Goal: Transaction & Acquisition: Purchase product/service

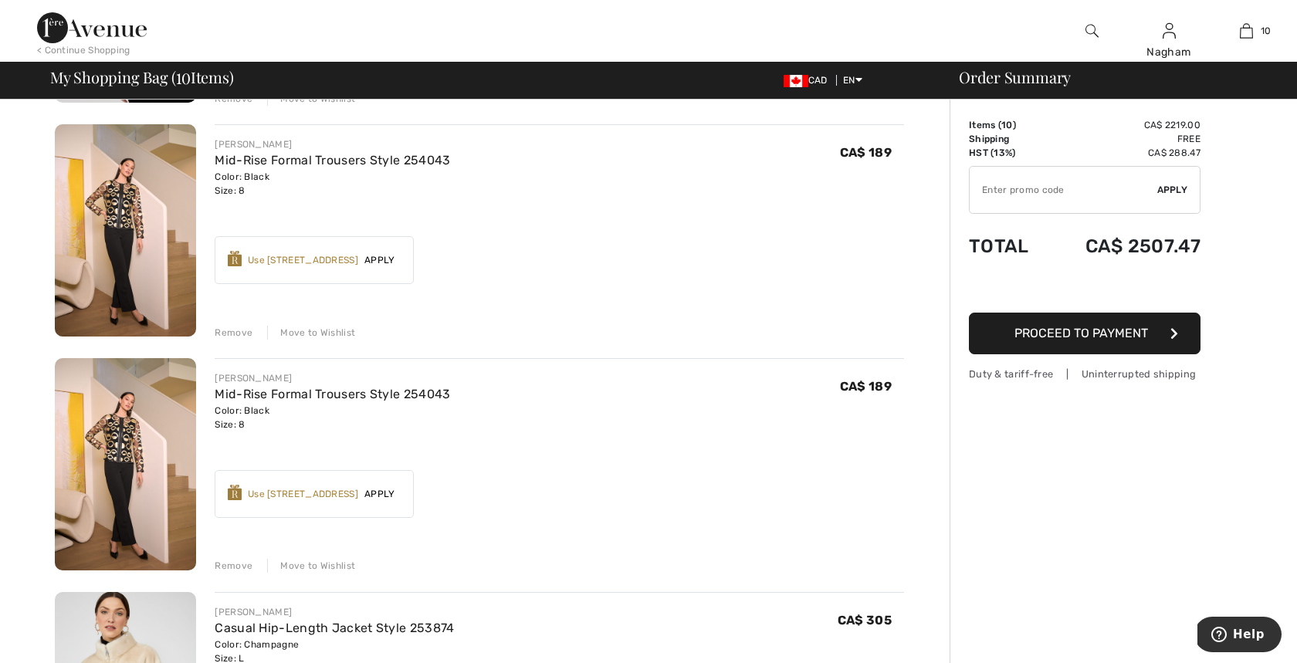
scroll to position [1025, 0]
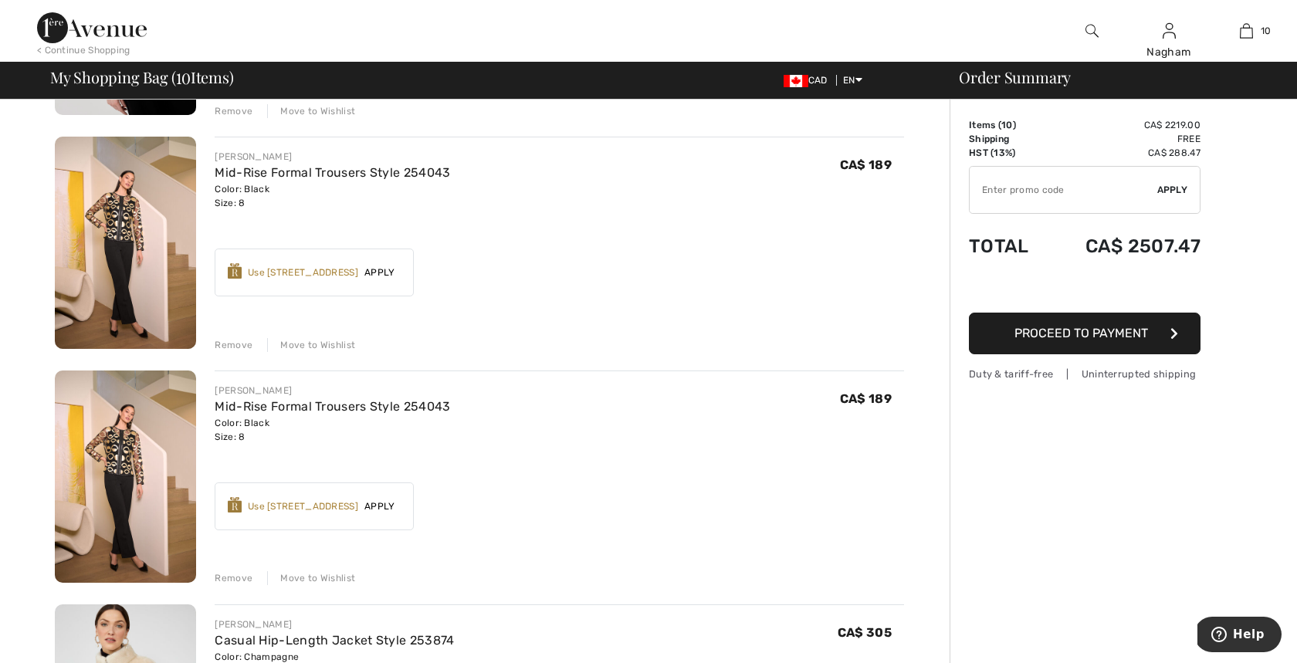
click at [230, 577] on div "Remove" at bounding box center [234, 578] width 38 height 14
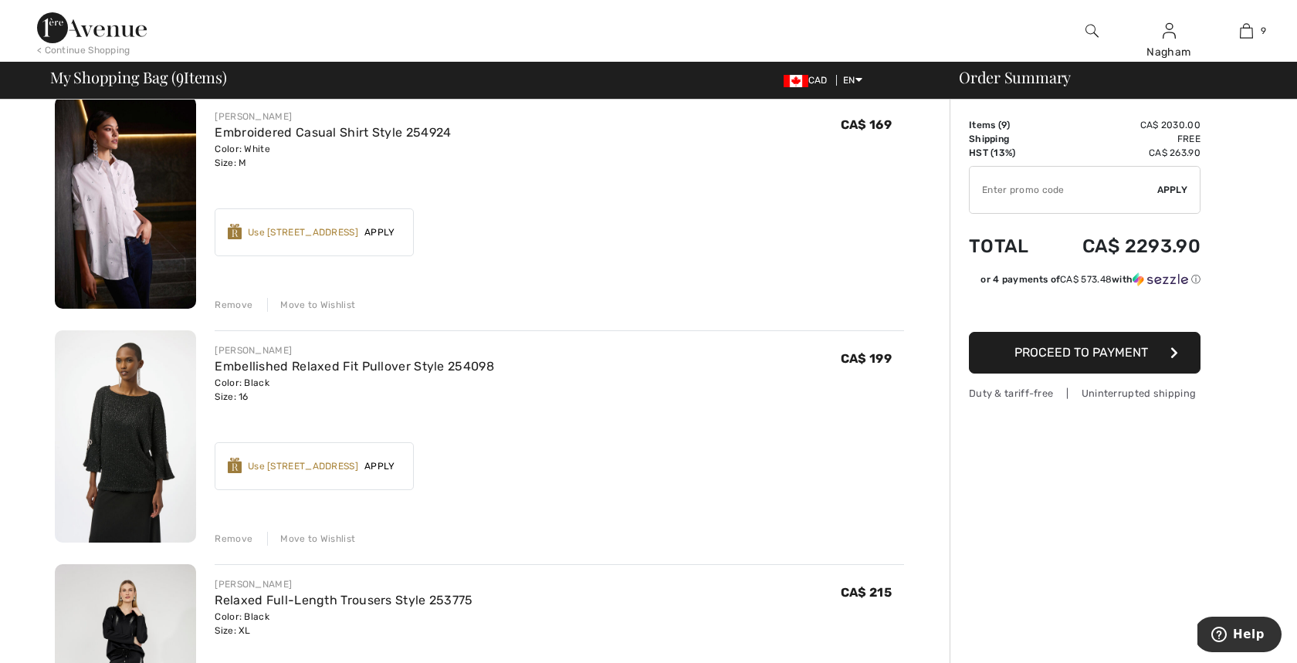
scroll to position [0, 0]
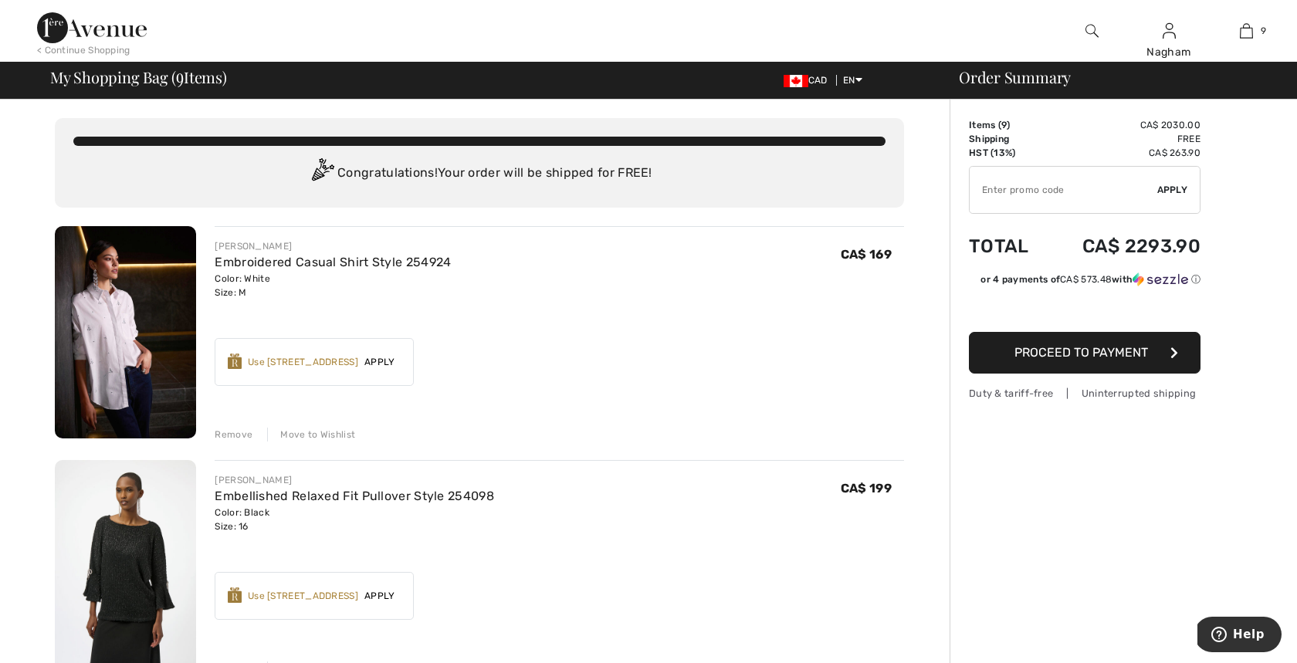
click at [137, 576] on img at bounding box center [125, 566] width 141 height 212
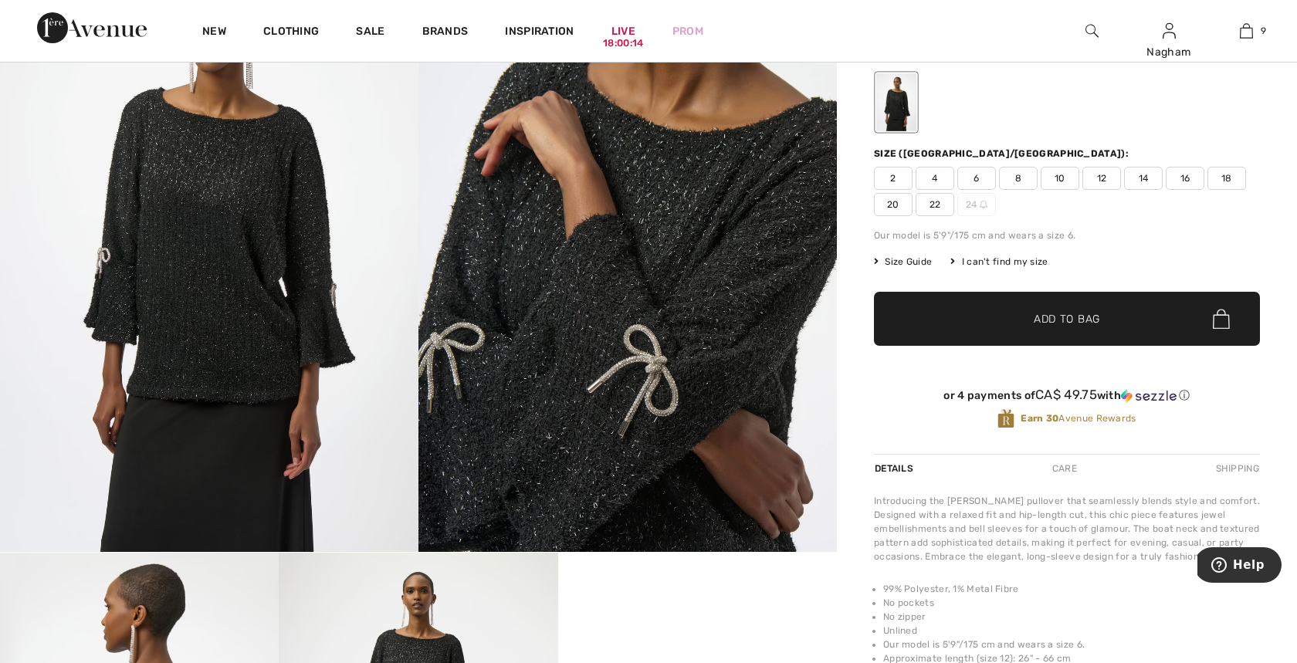
scroll to position [54, 0]
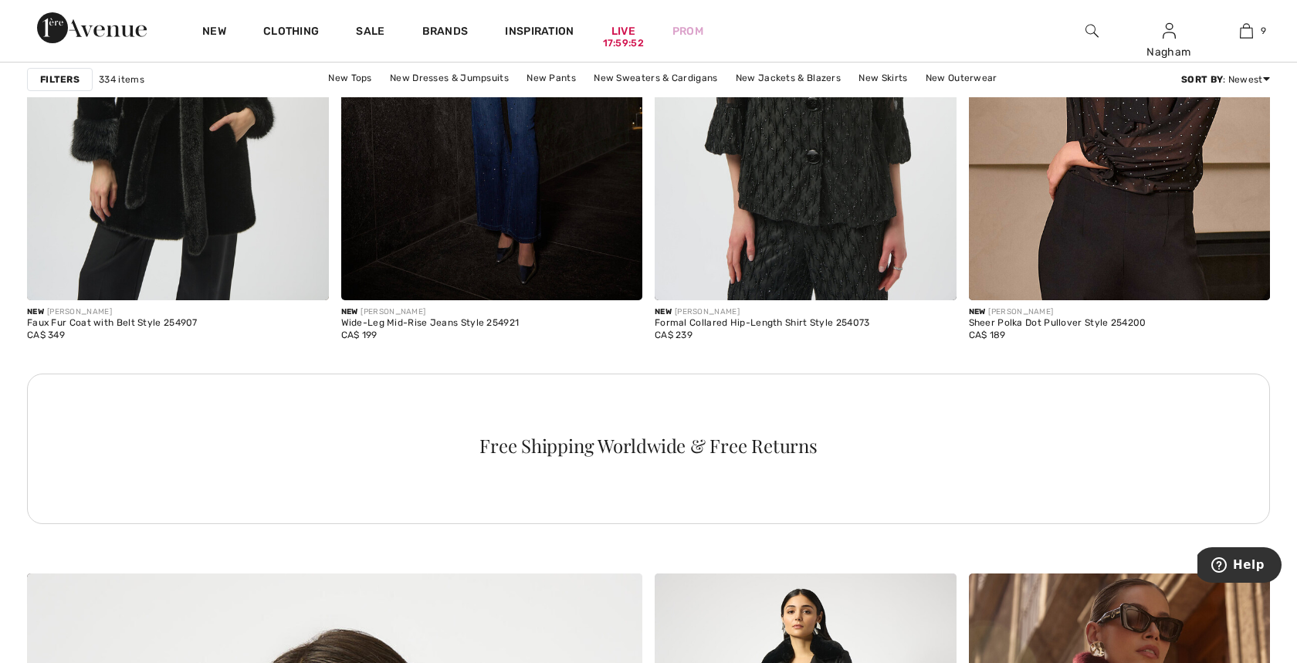
scroll to position [3261, 0]
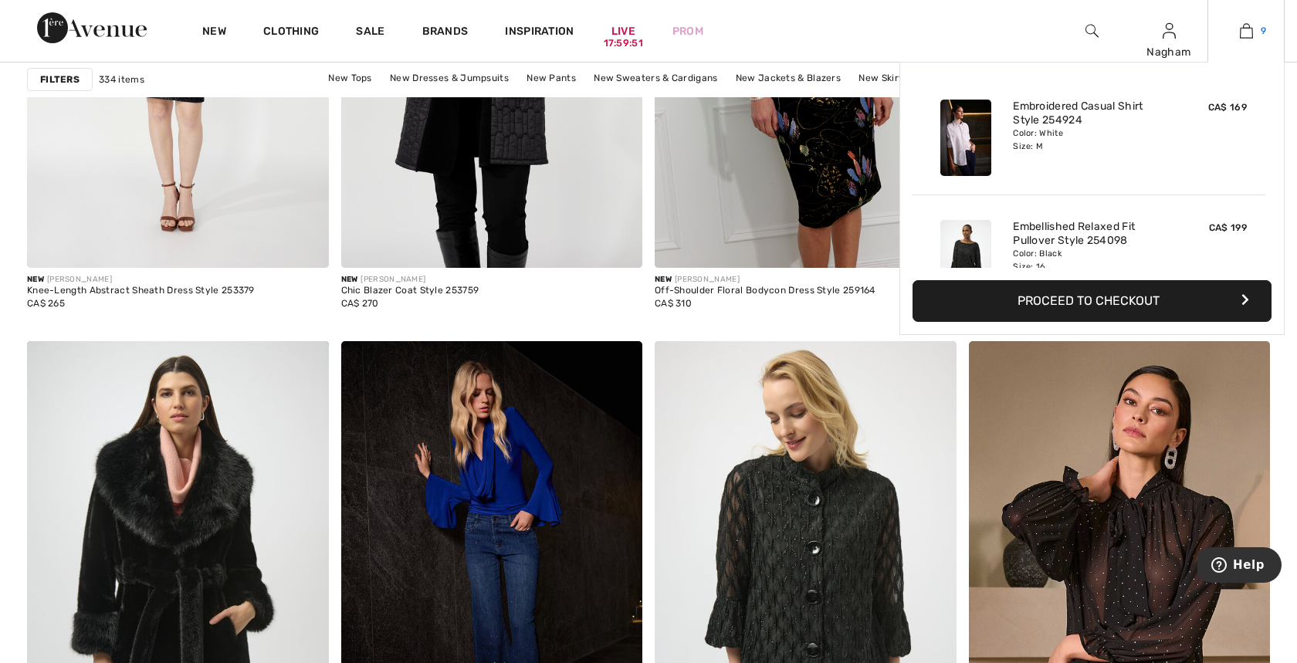
click at [1247, 34] on img at bounding box center [1246, 31] width 13 height 19
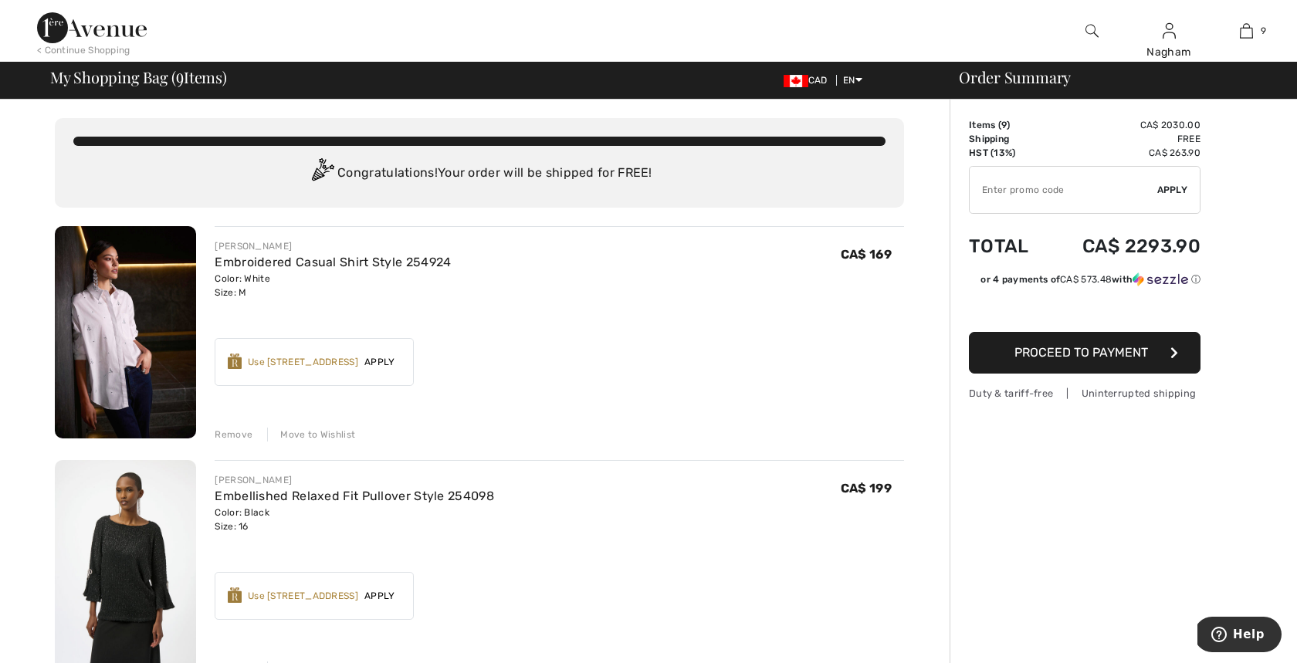
click at [299, 360] on div "Use 900 Avenue Rewards" at bounding box center [303, 362] width 110 height 14
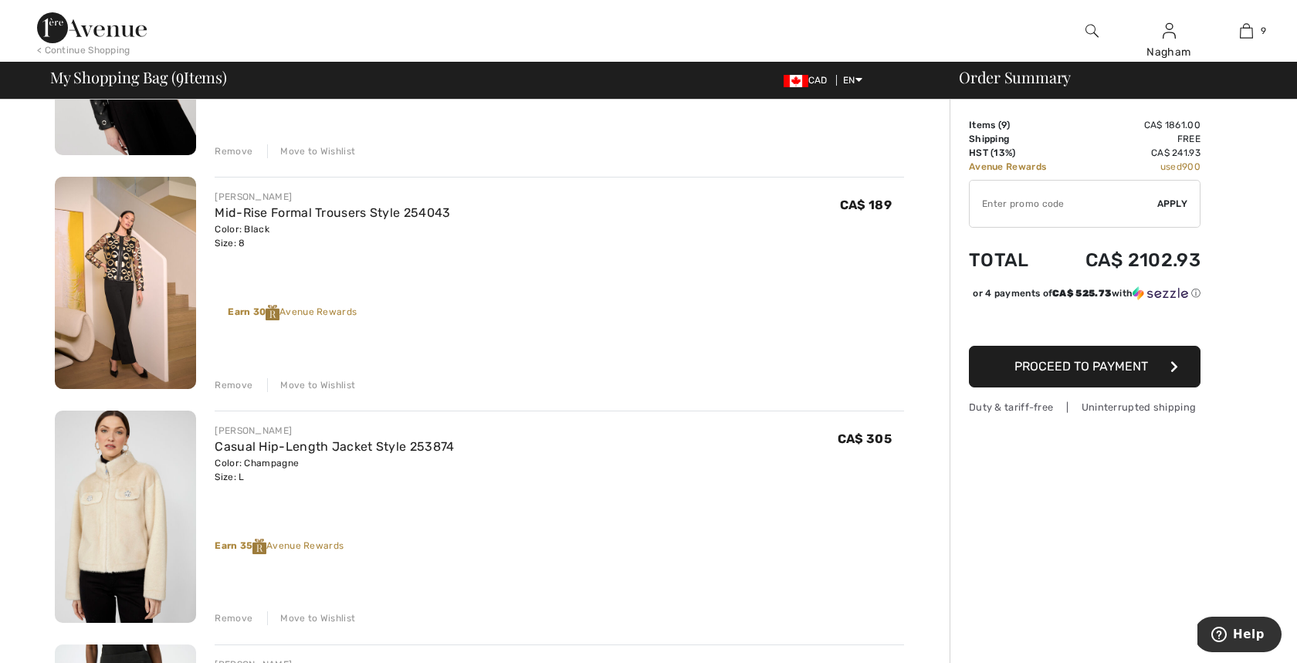
scroll to position [981, 0]
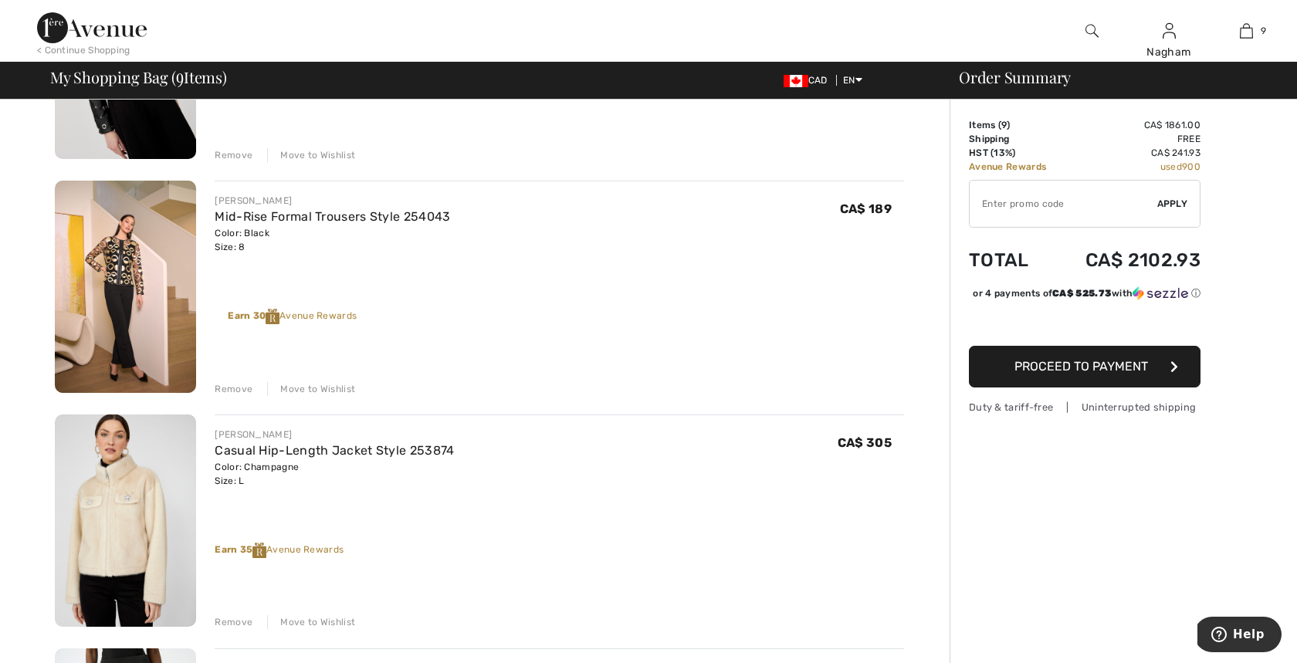
click at [127, 262] on img at bounding box center [125, 287] width 141 height 212
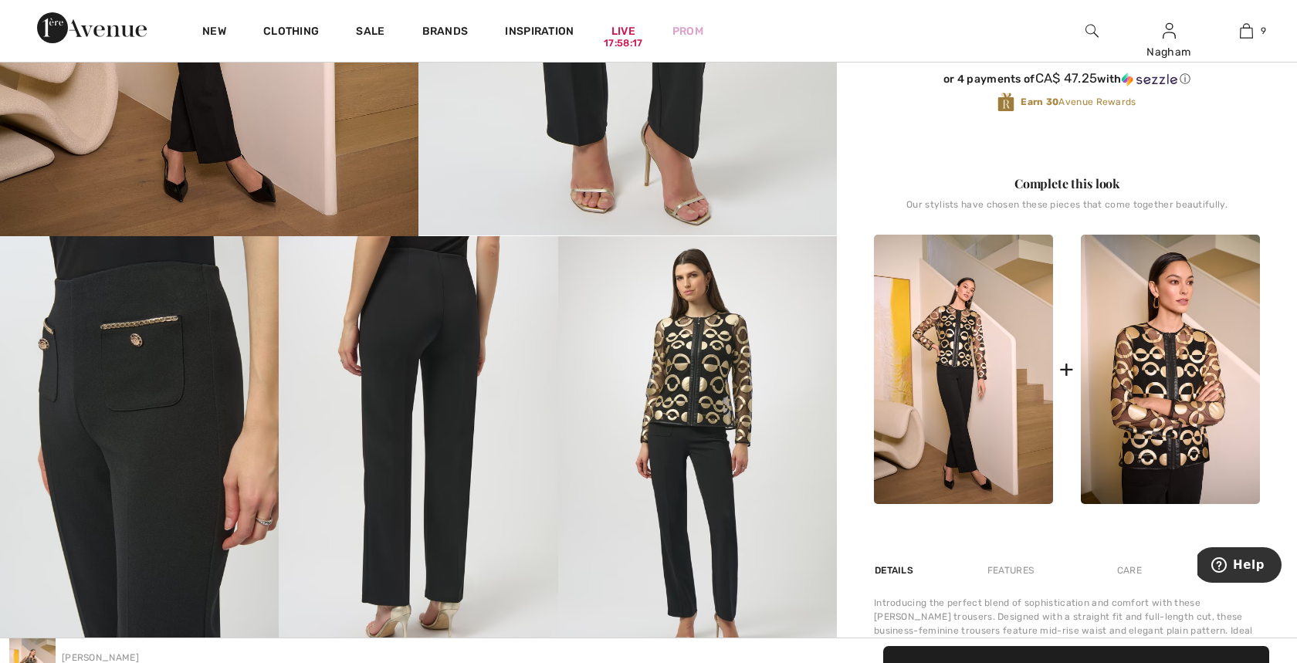
scroll to position [294, 0]
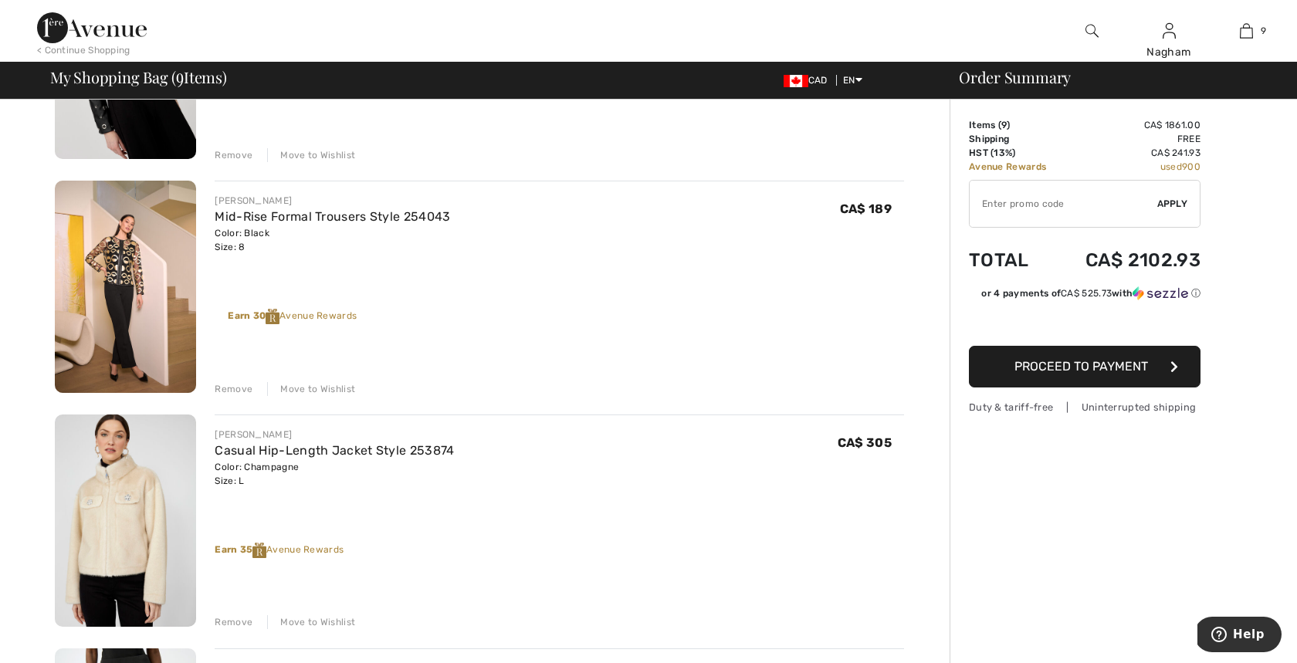
click at [123, 482] on img at bounding box center [125, 520] width 141 height 212
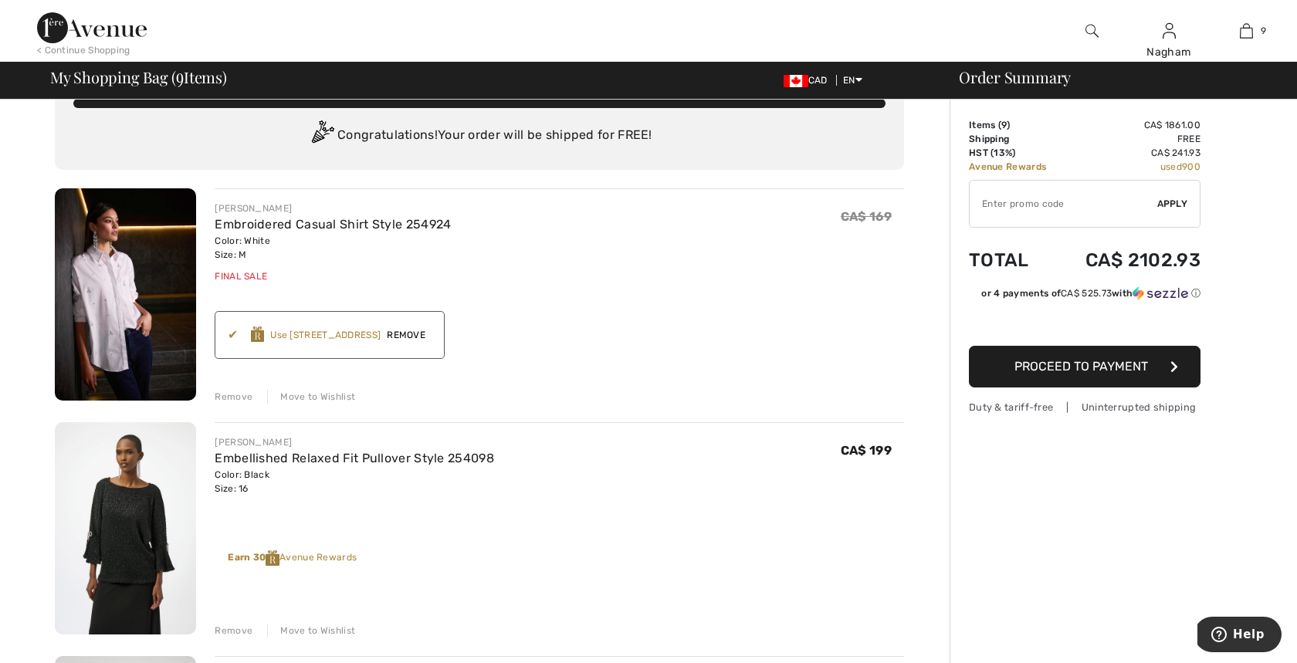
scroll to position [42, 0]
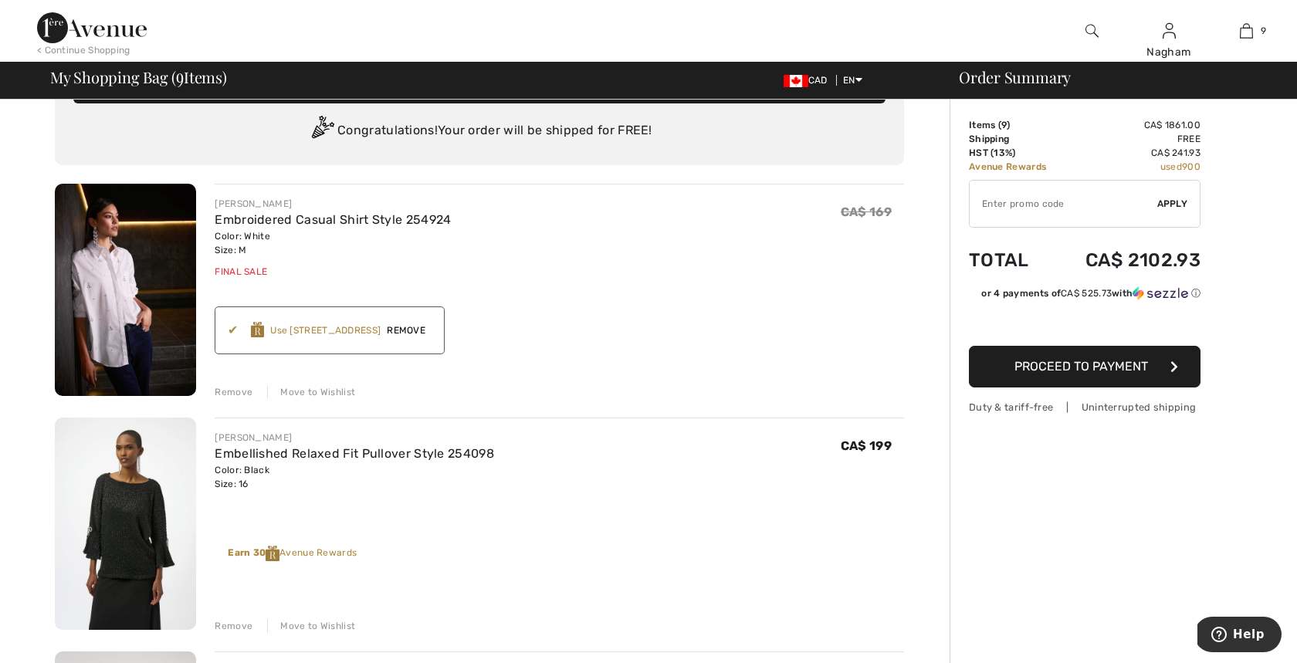
click at [408, 329] on span "Remove" at bounding box center [406, 330] width 51 height 14
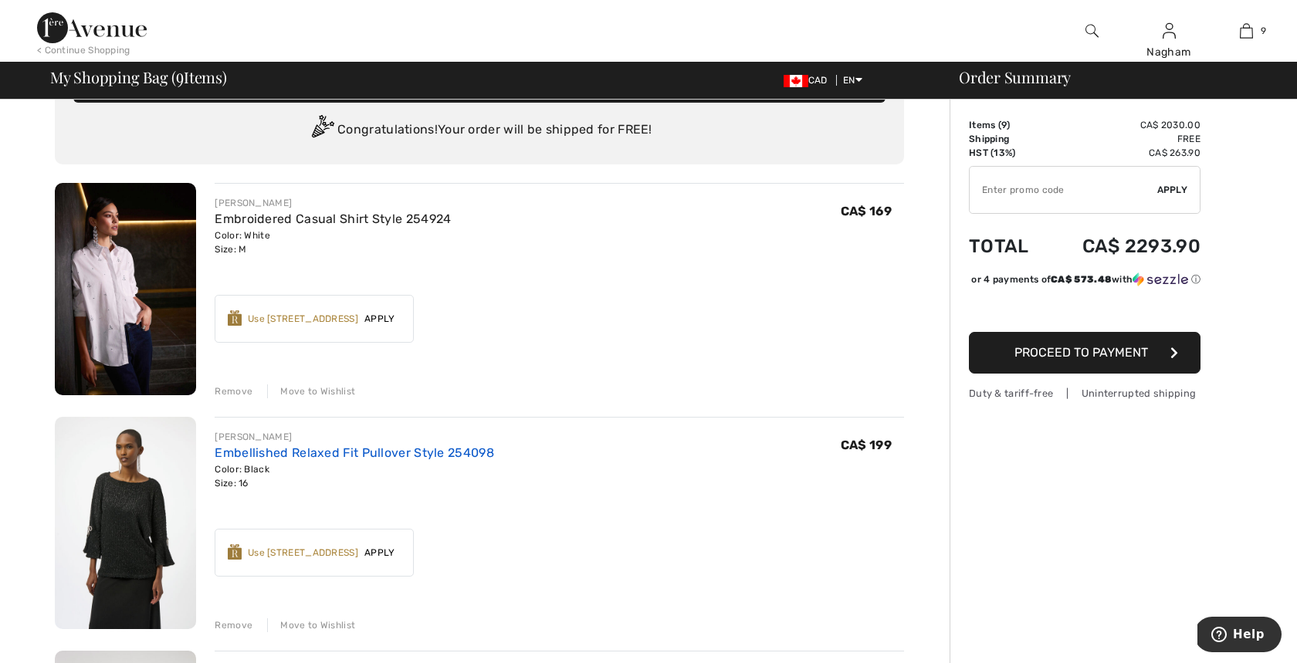
scroll to position [47, 0]
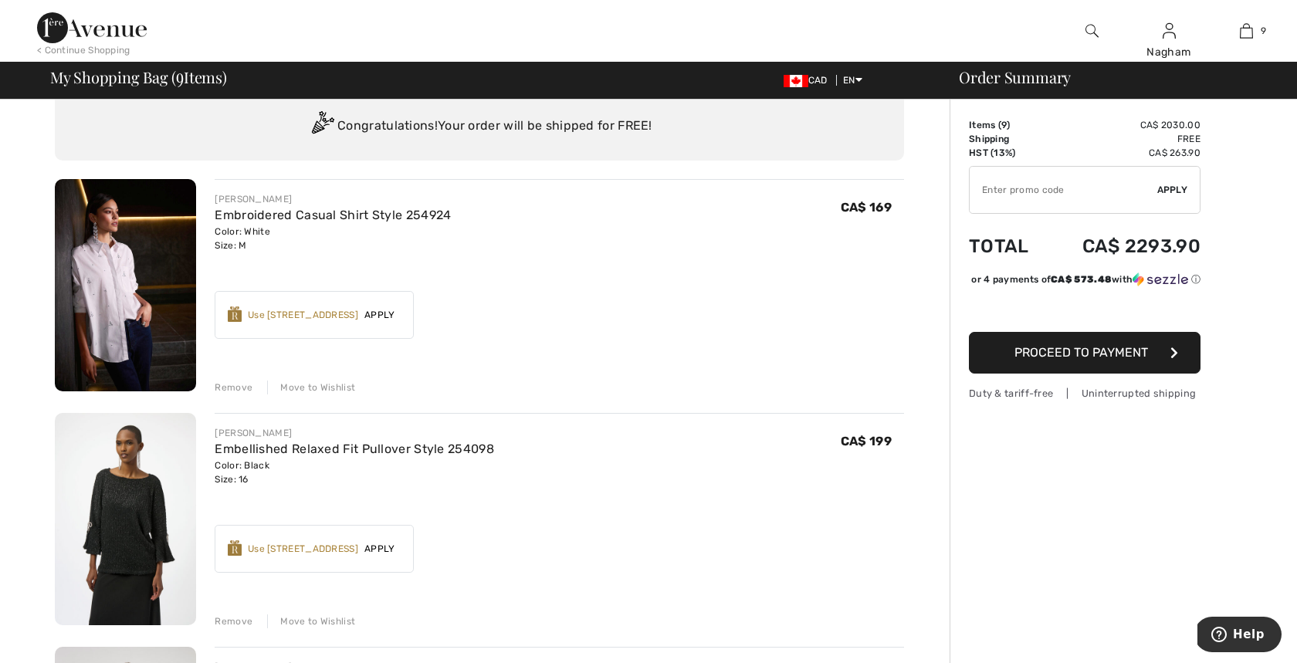
click at [236, 547] on img at bounding box center [235, 547] width 14 height 15
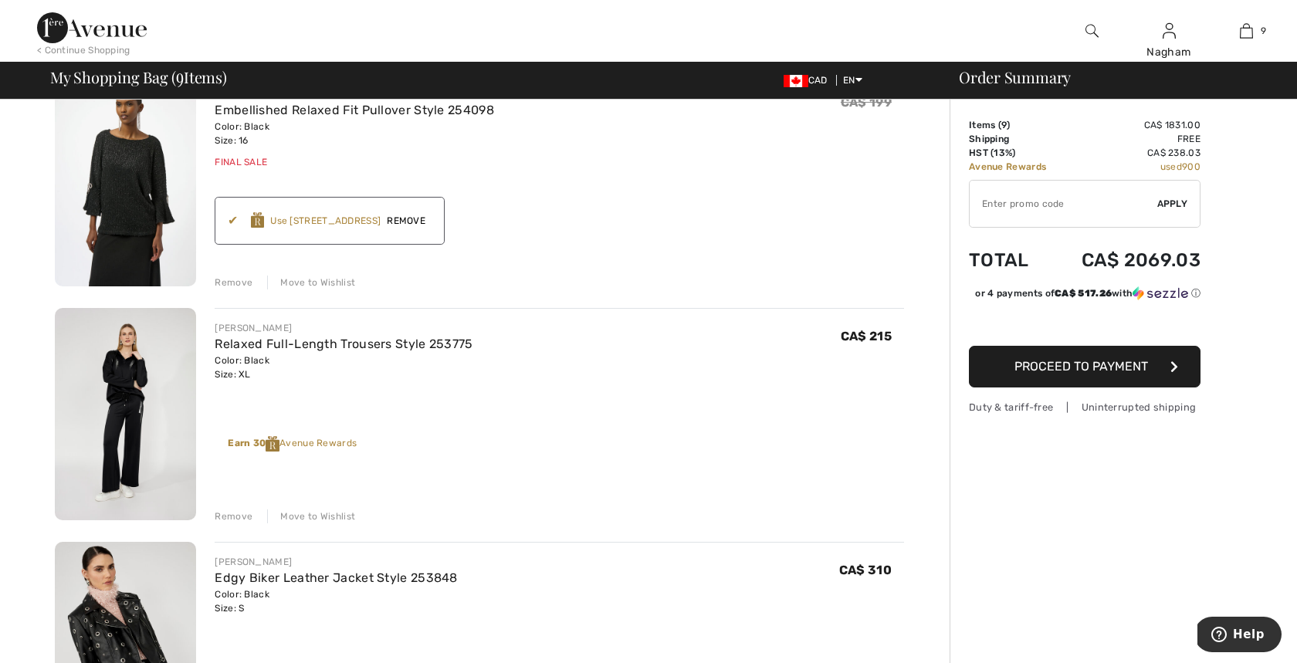
scroll to position [387, 0]
click at [406, 220] on span "Remove" at bounding box center [406, 220] width 51 height 14
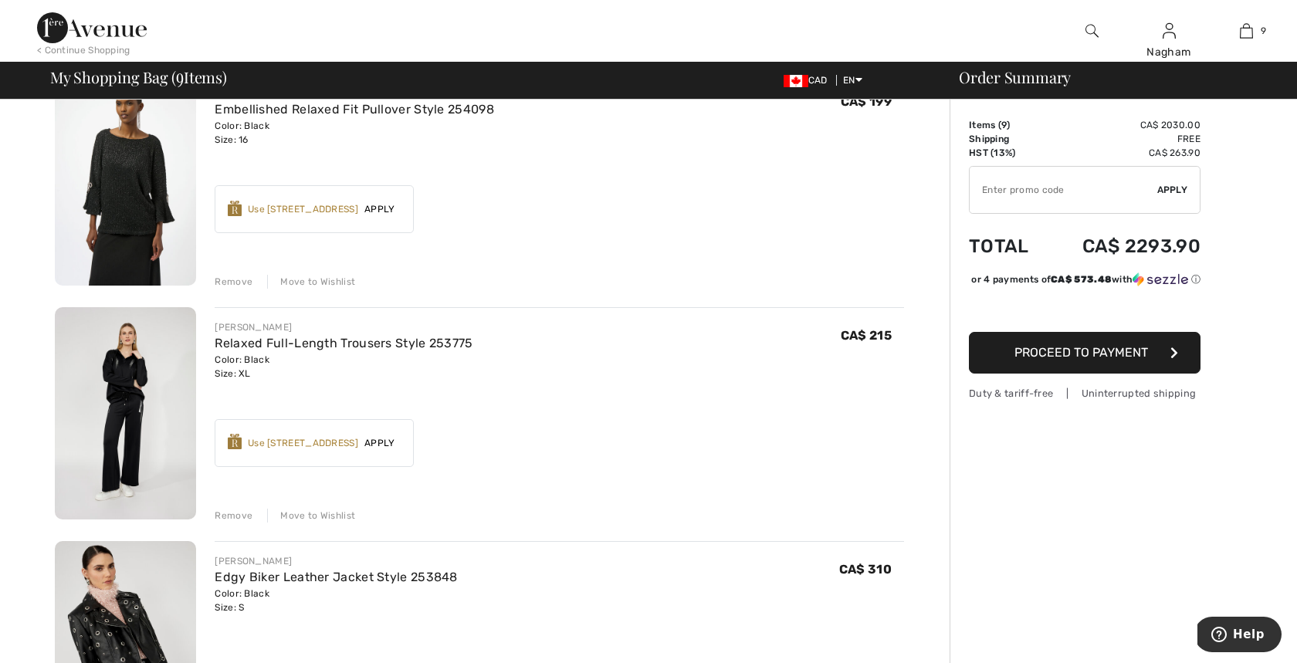
click at [381, 442] on span "Apply" at bounding box center [379, 443] width 43 height 14
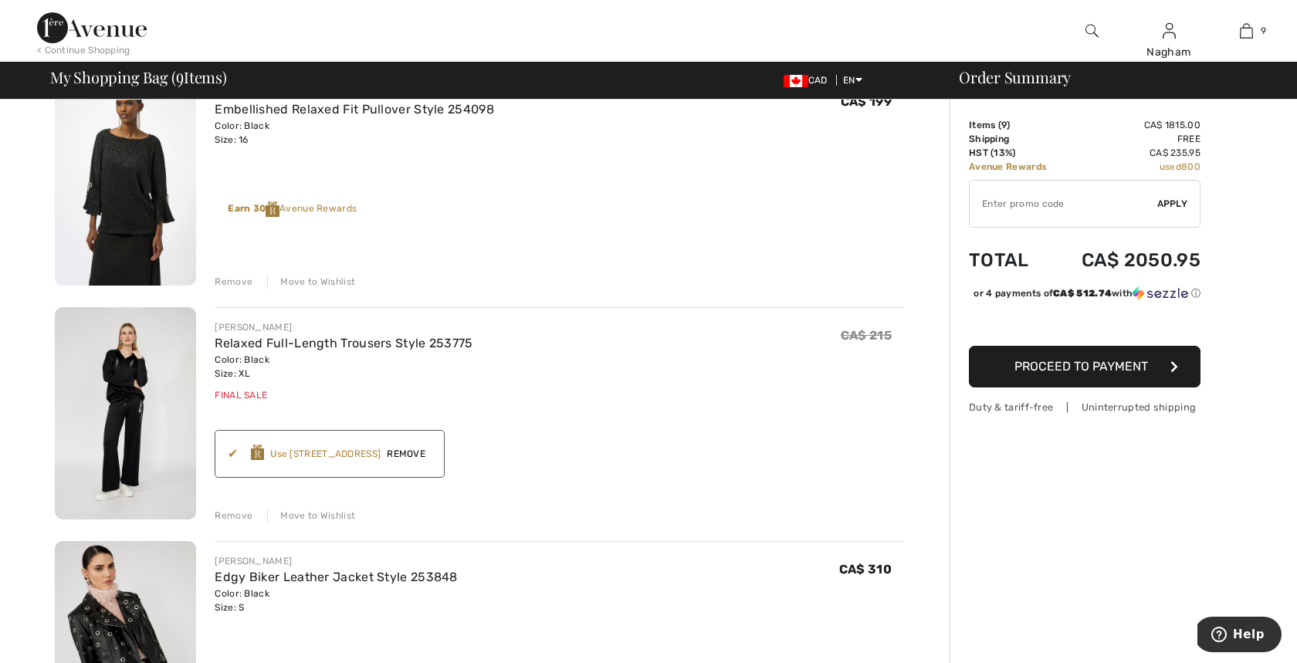
click at [411, 452] on span "Remove" at bounding box center [406, 454] width 51 height 14
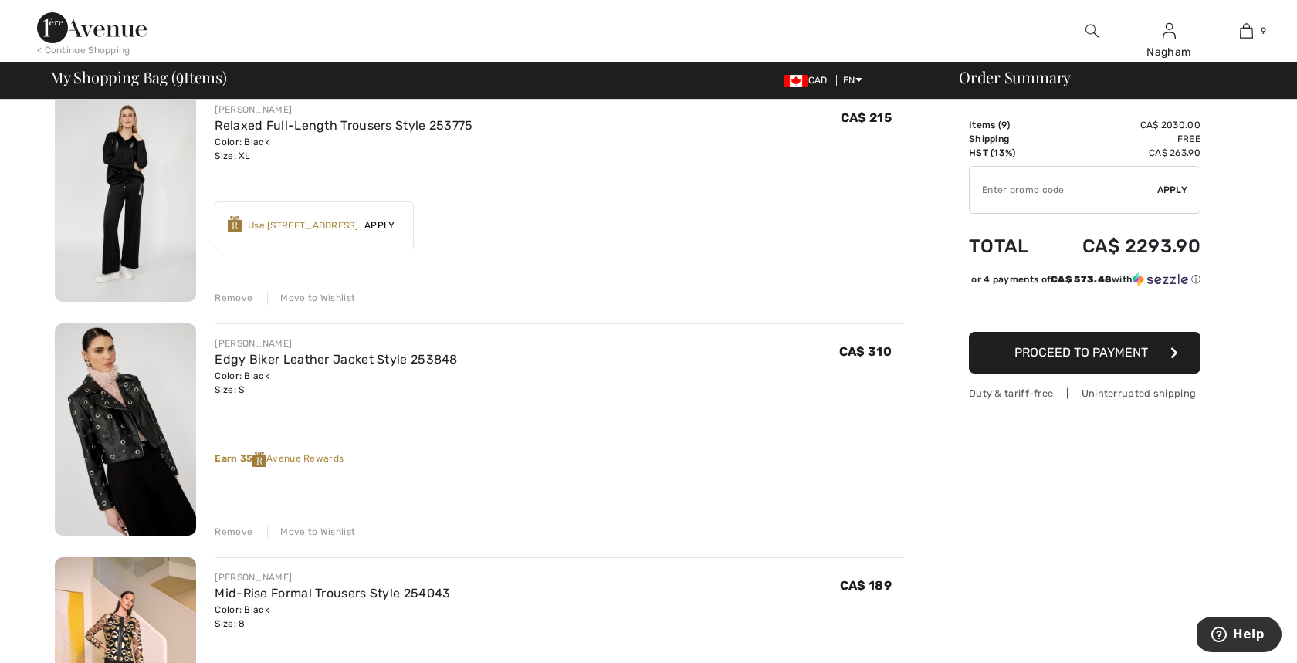
scroll to position [614, 0]
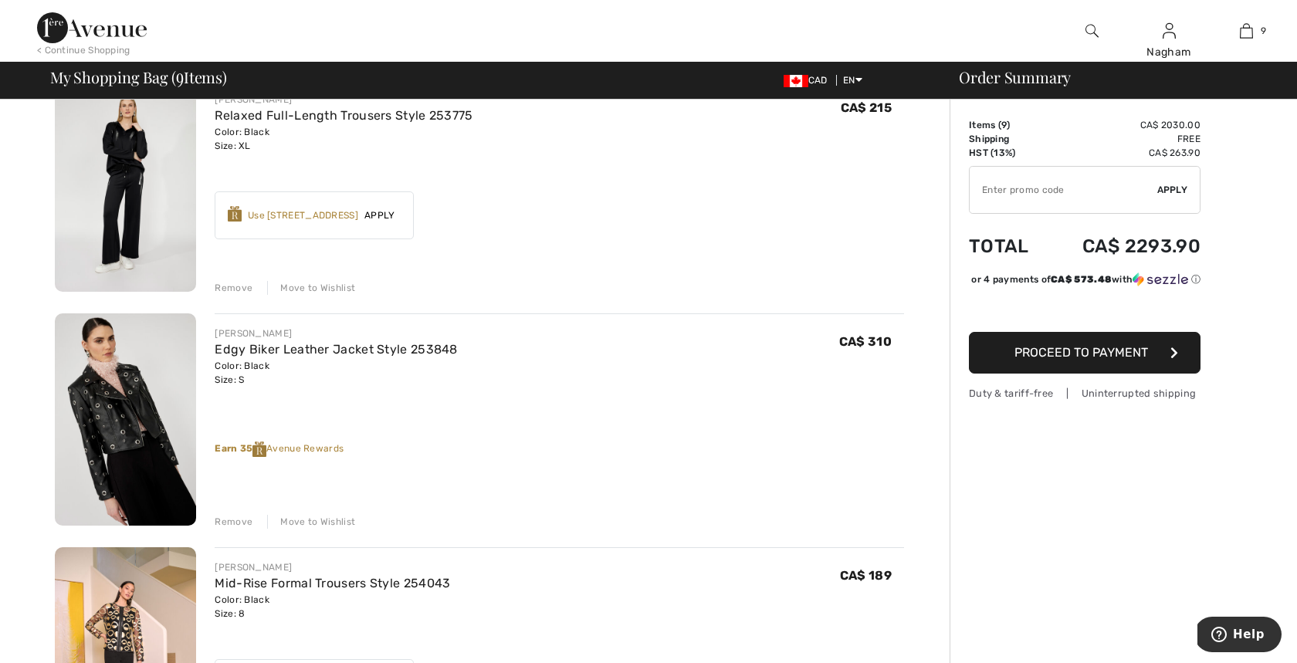
click at [259, 449] on img at bounding box center [259, 449] width 14 height 15
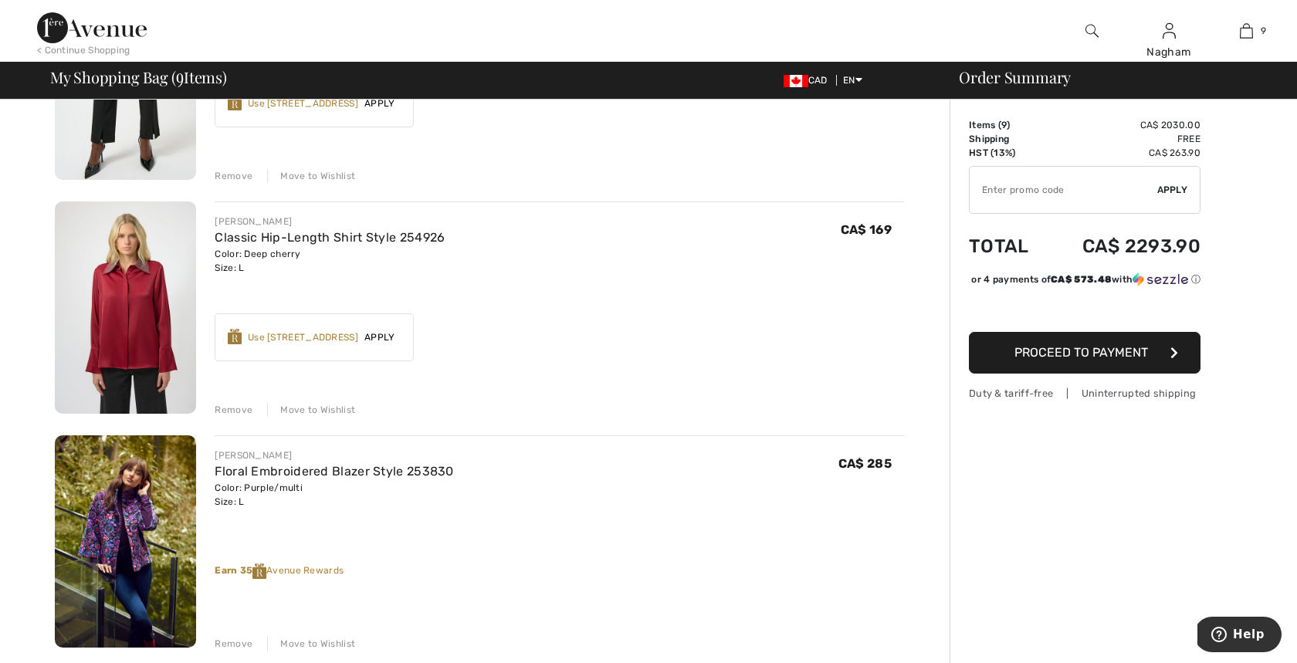
scroll to position [1680, 0]
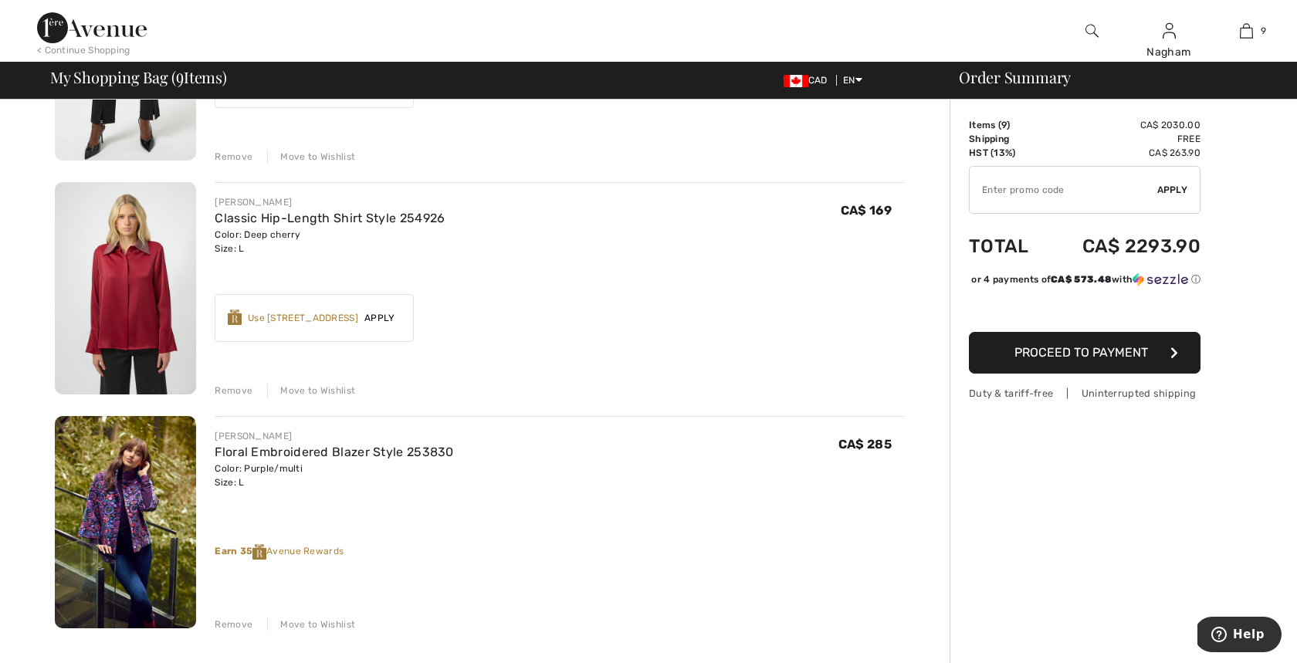
click at [145, 272] on img at bounding box center [125, 288] width 141 height 212
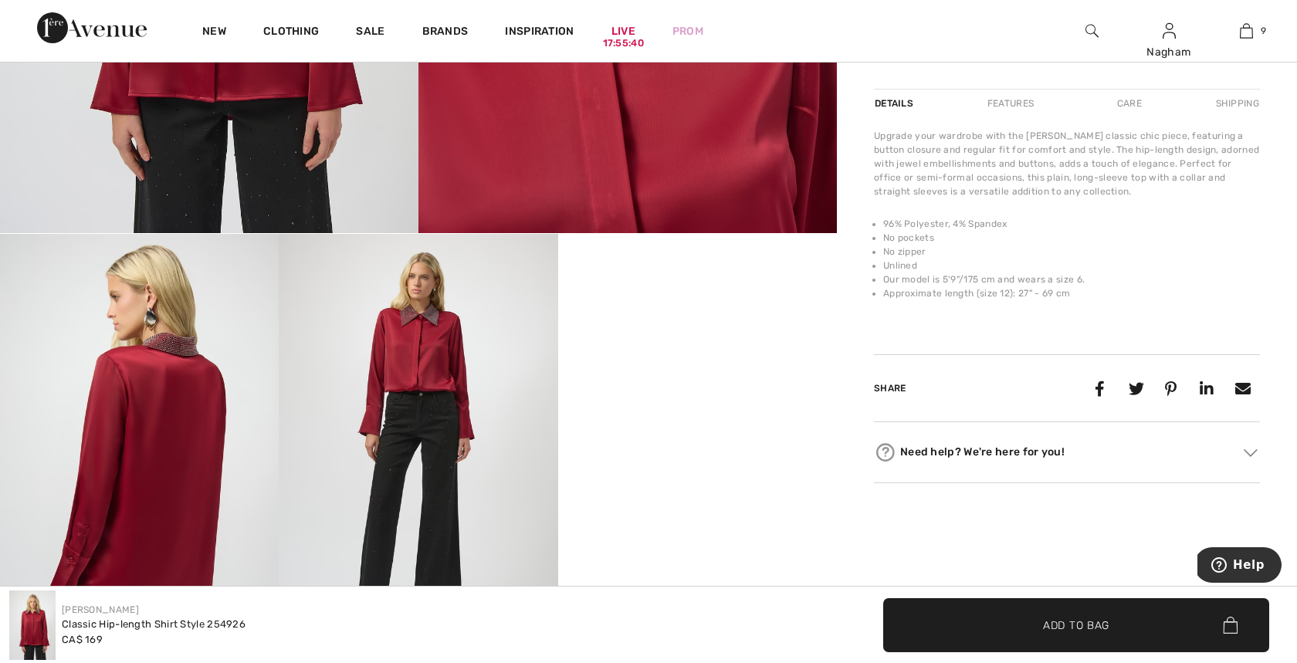
scroll to position [489, 0]
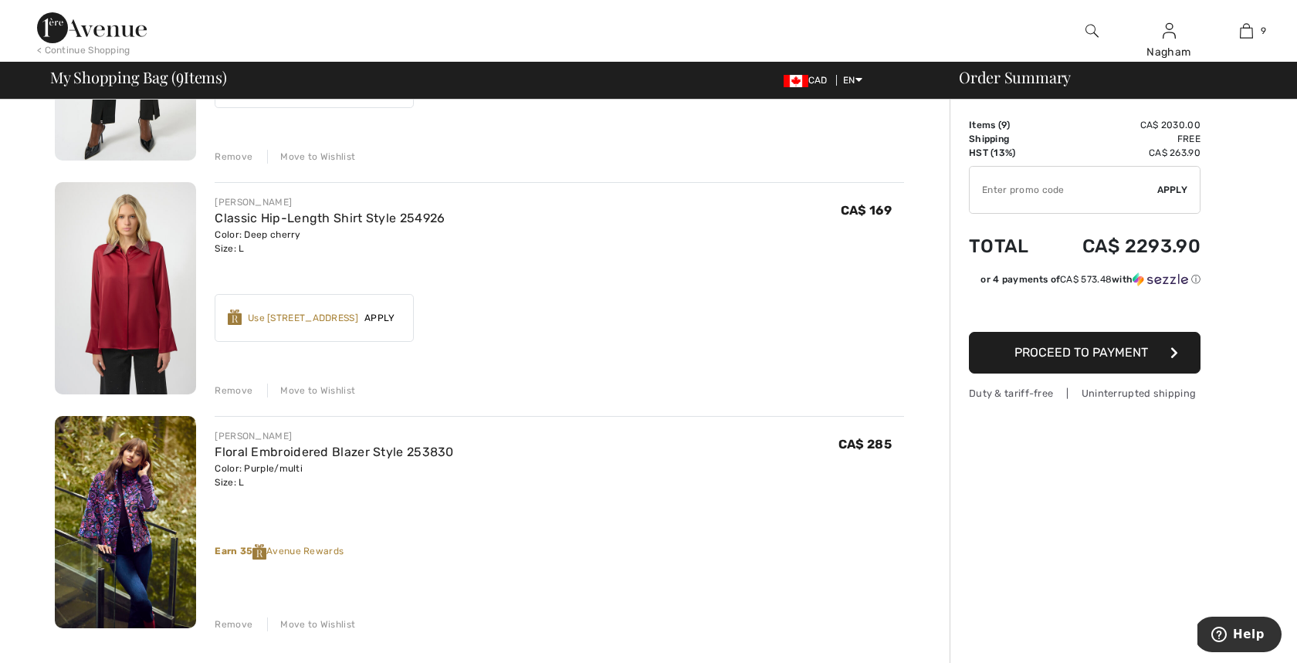
click at [120, 506] on img at bounding box center [125, 522] width 141 height 212
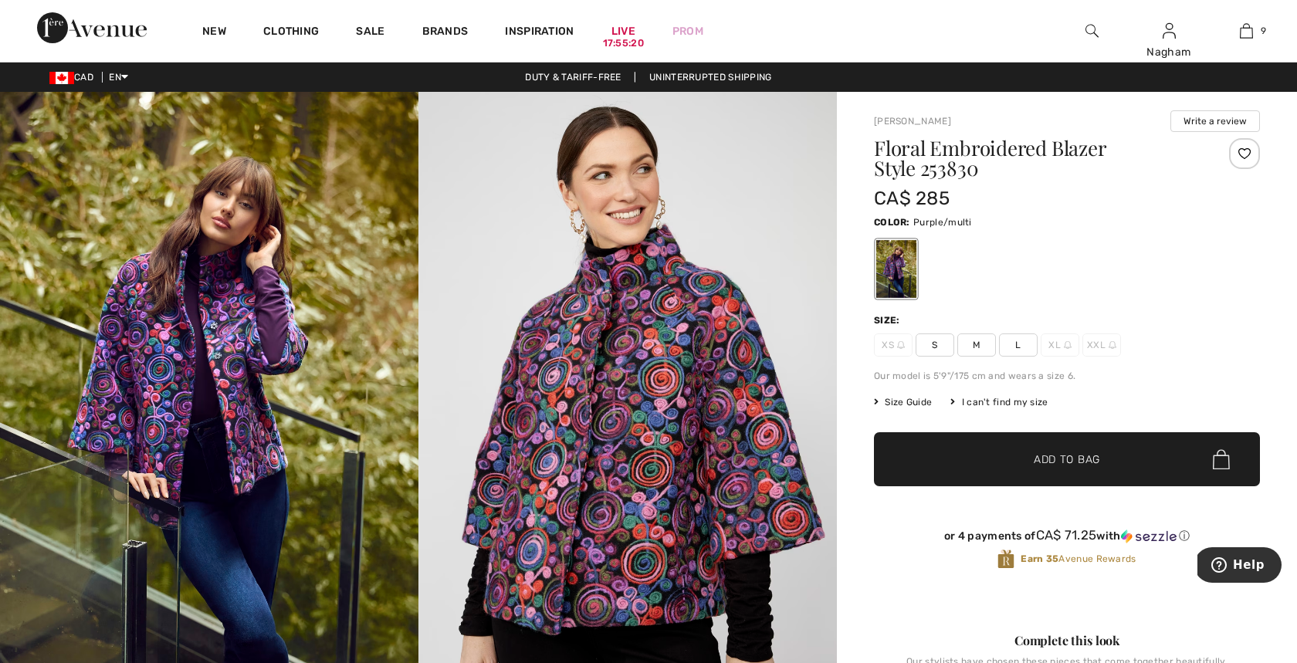
click at [655, 391] on img at bounding box center [627, 406] width 418 height 628
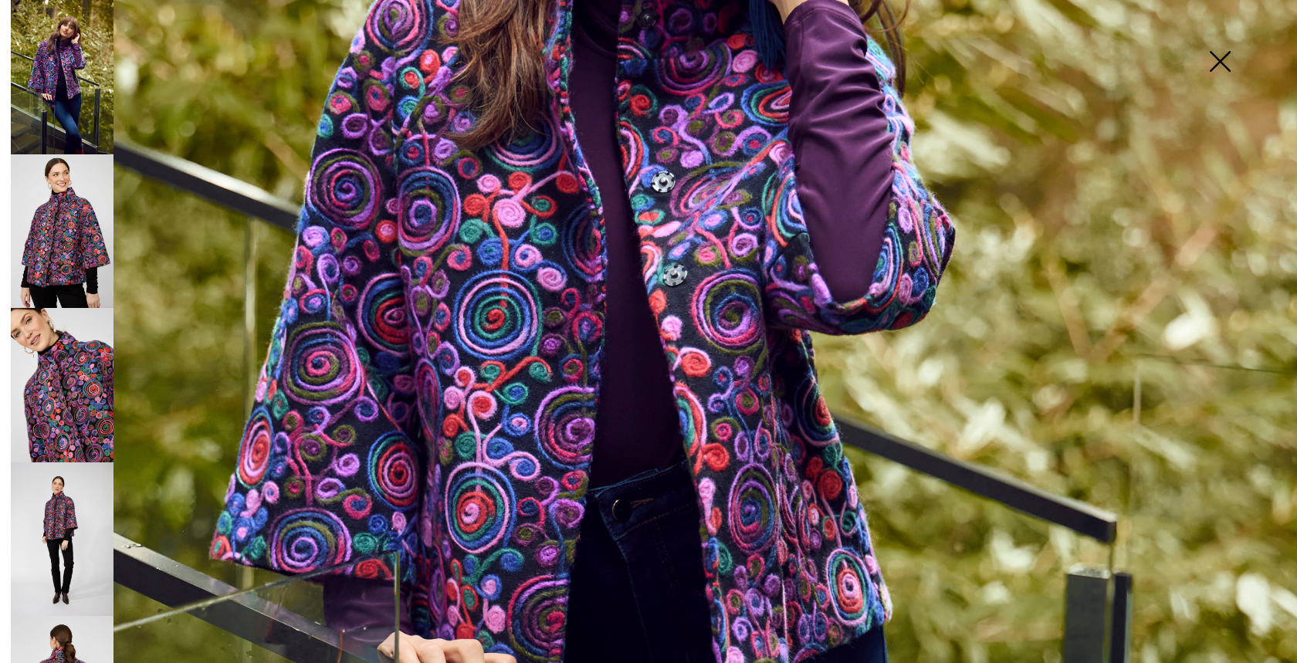
scroll to position [547, 0]
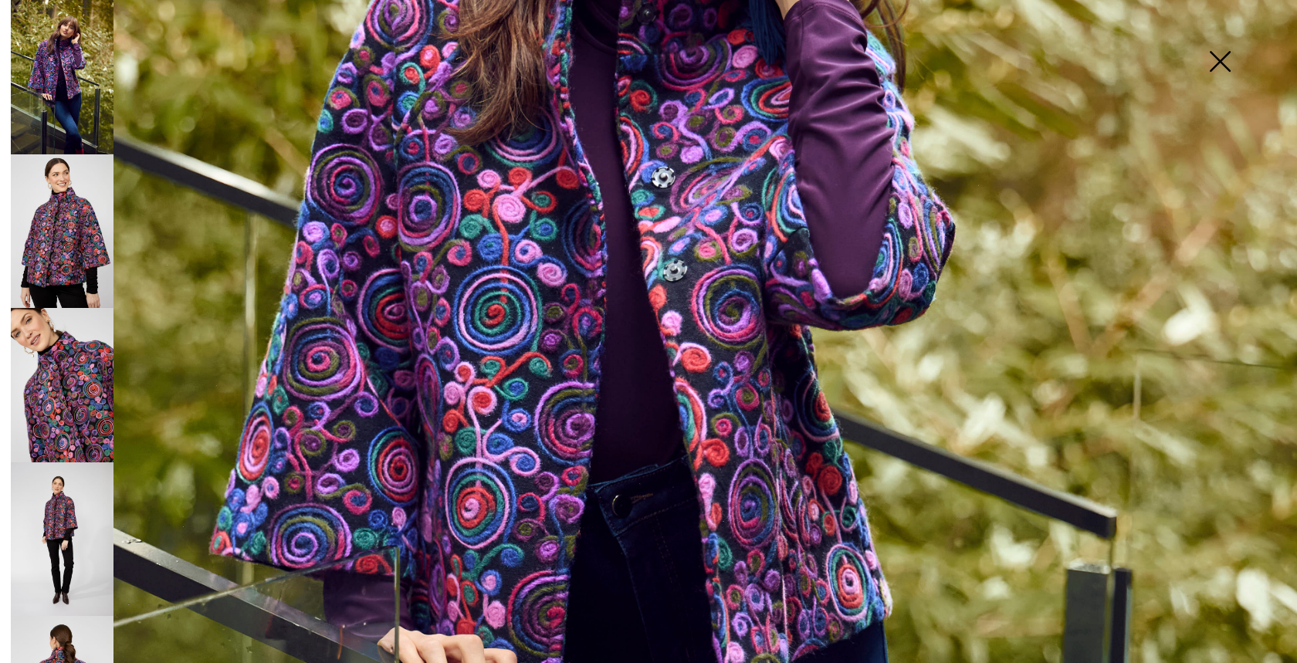
click at [46, 366] on img at bounding box center [62, 385] width 103 height 154
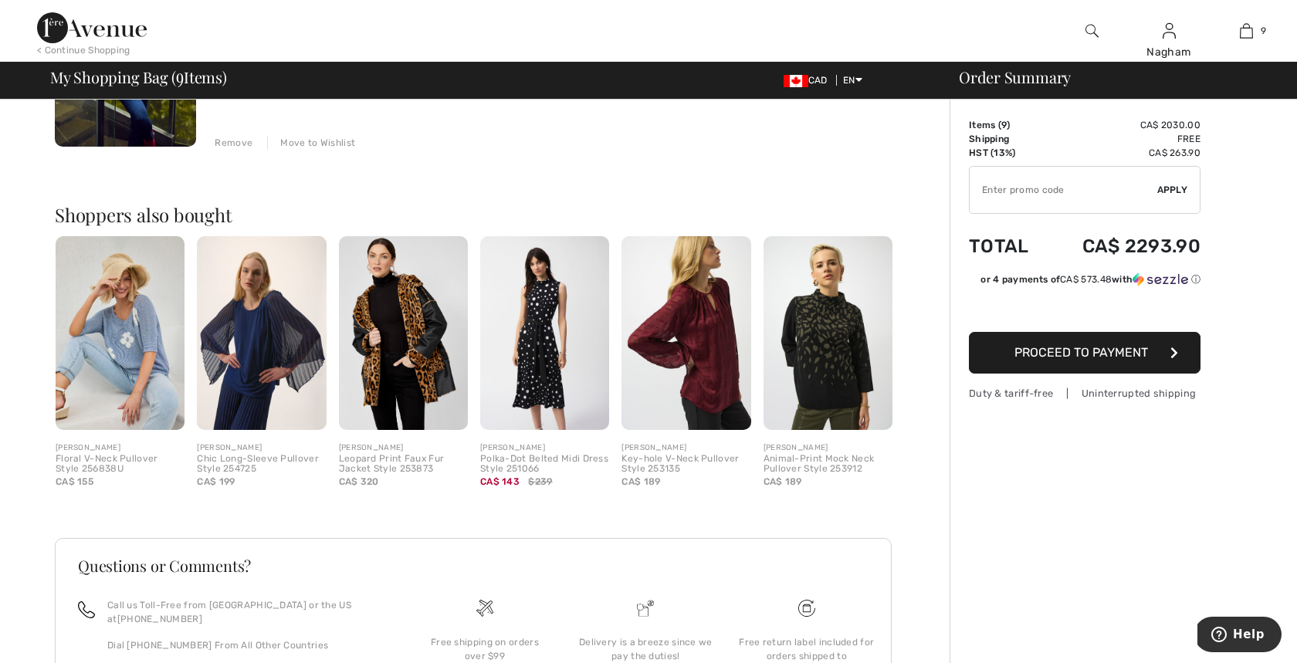
scroll to position [2165, 0]
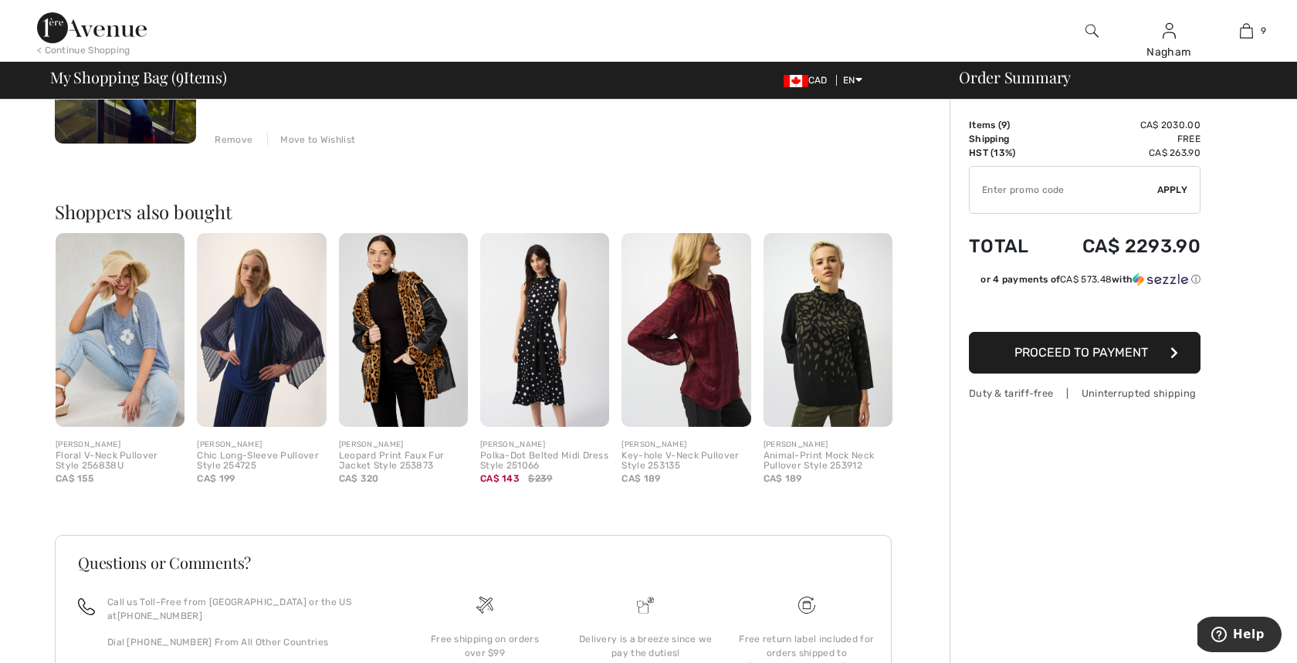
click at [401, 333] on img at bounding box center [403, 330] width 129 height 194
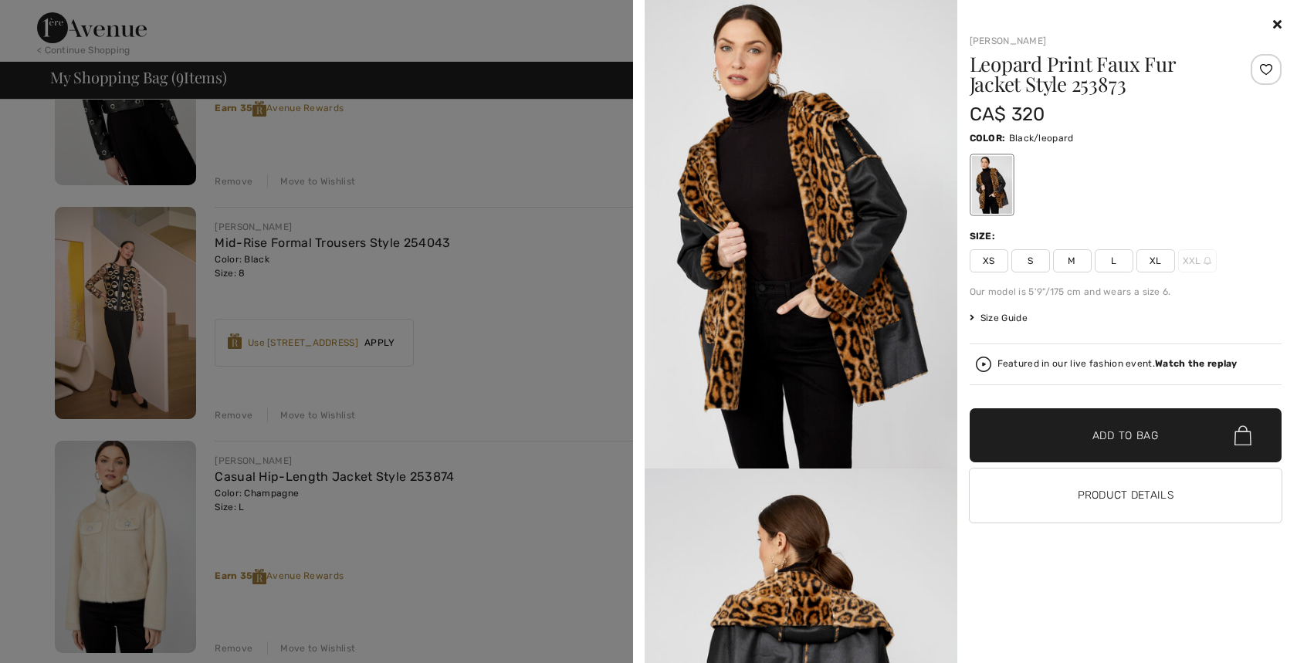
scroll to position [924, 0]
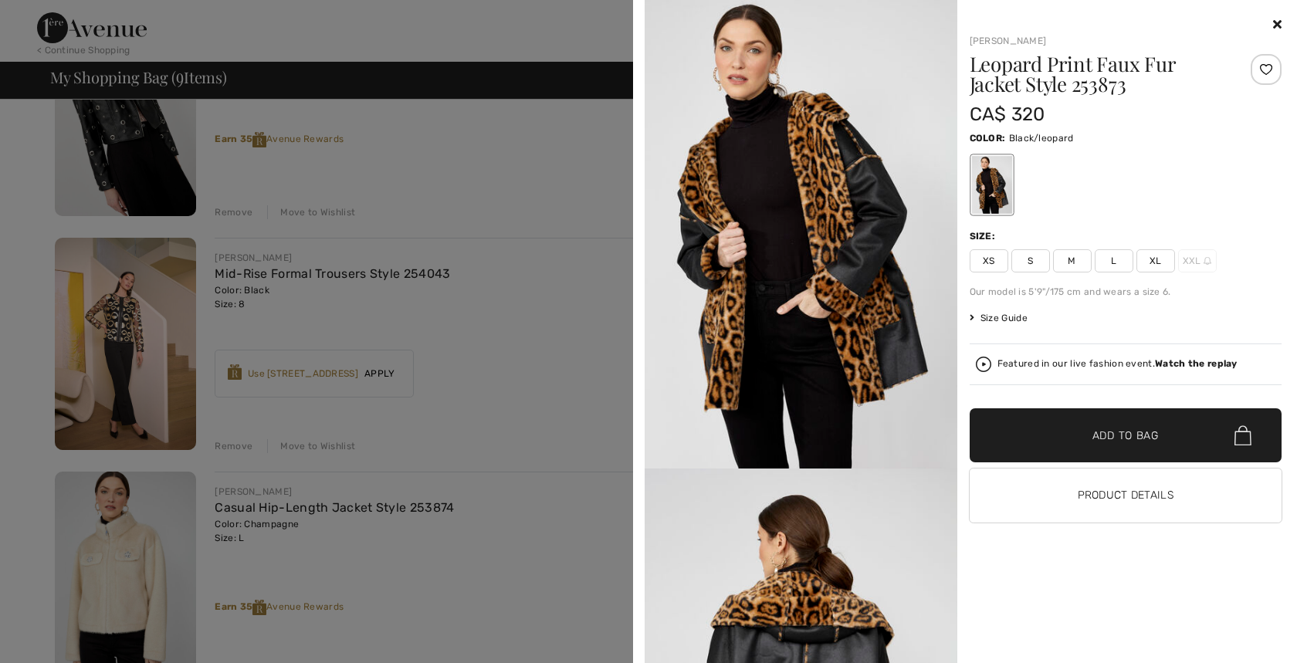
click at [531, 339] on div at bounding box center [648, 331] width 1297 height 663
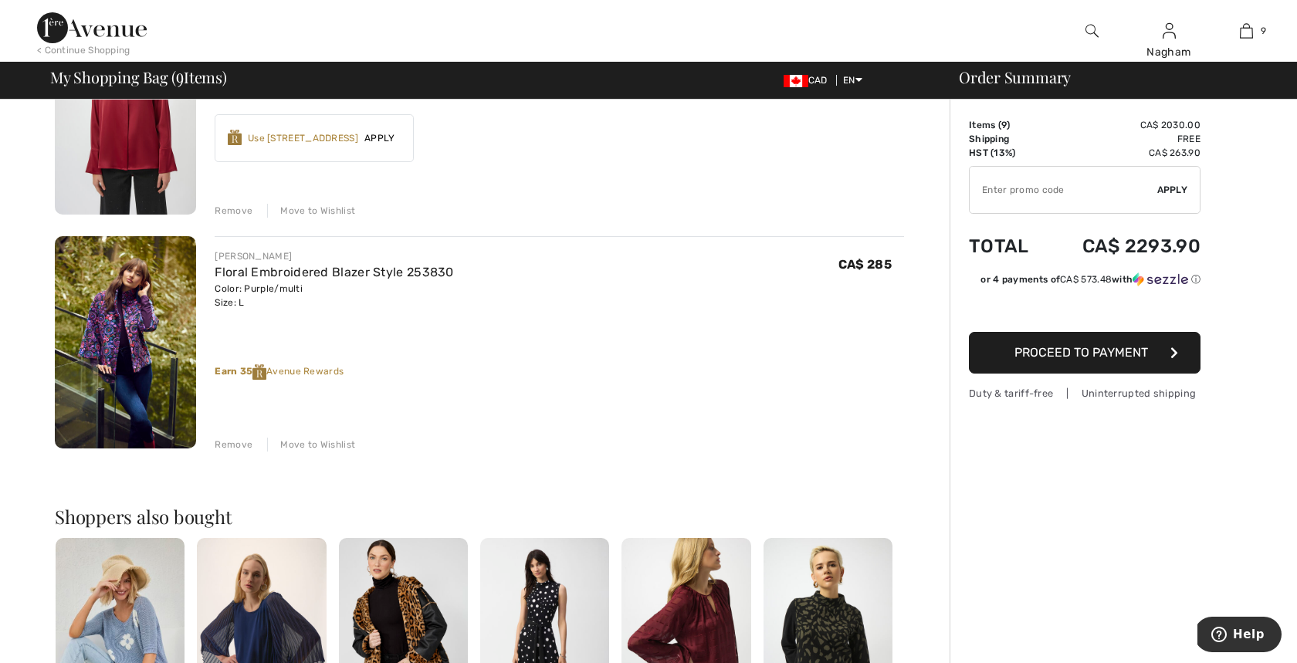
scroll to position [1872, 0]
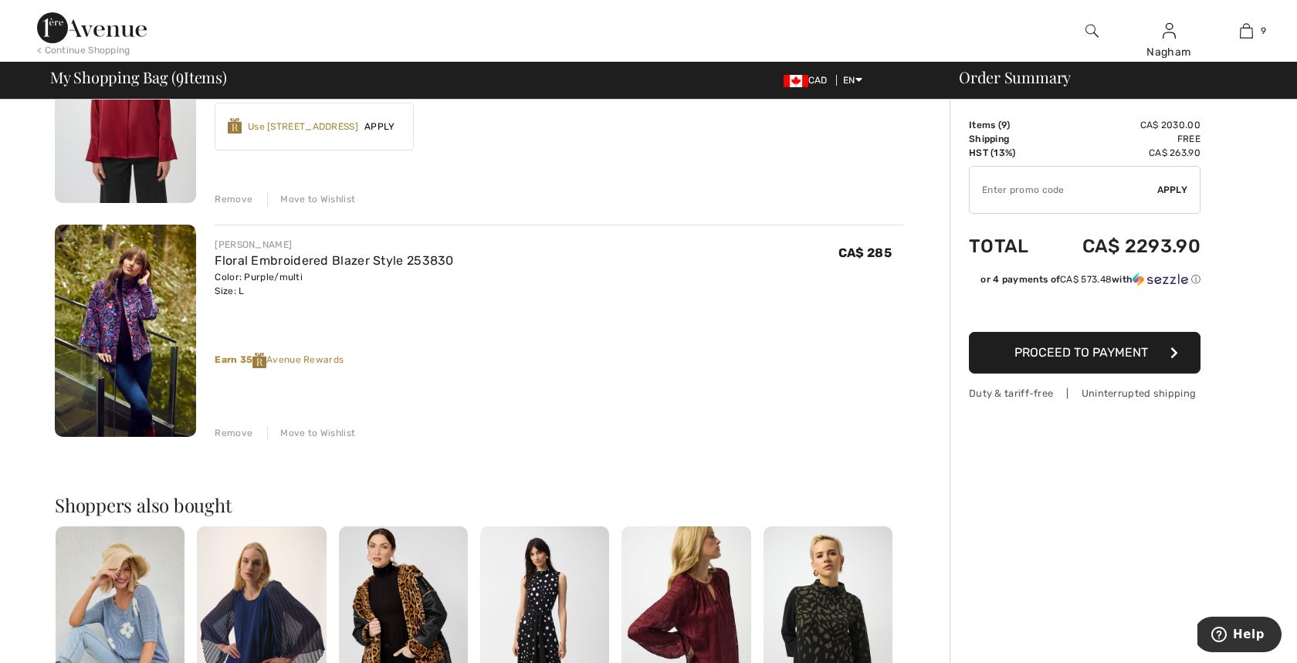
click at [152, 321] on img at bounding box center [125, 331] width 141 height 212
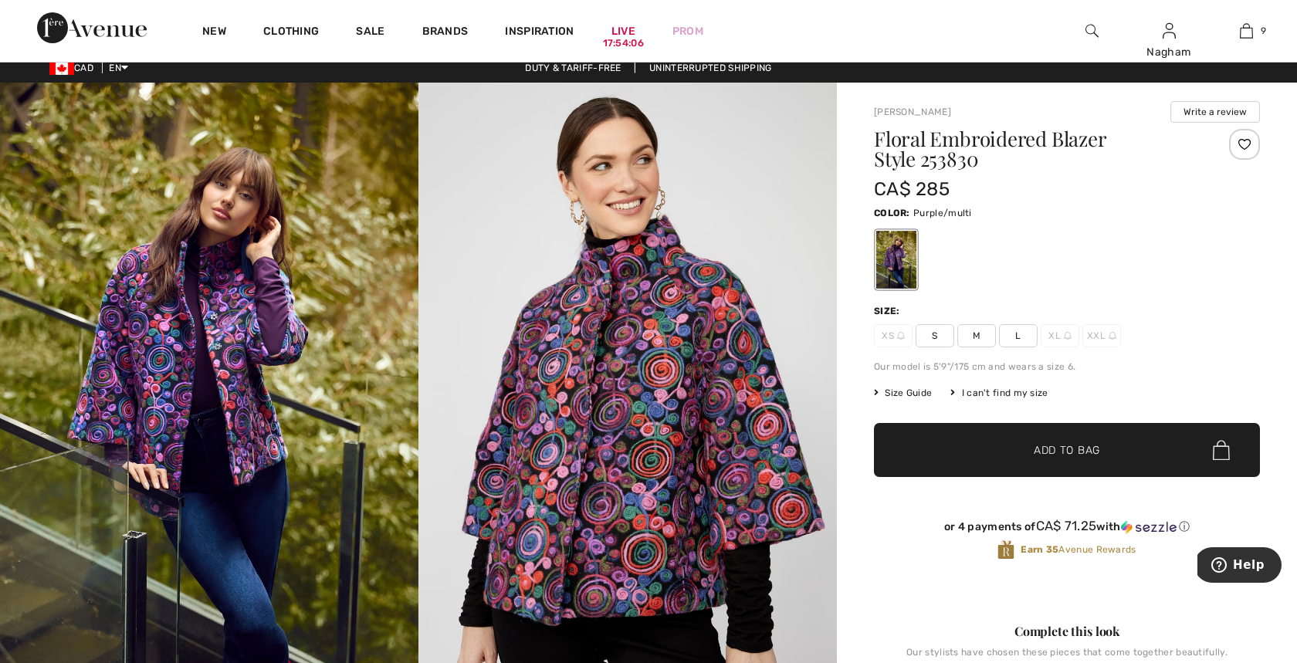
scroll to position [5, 0]
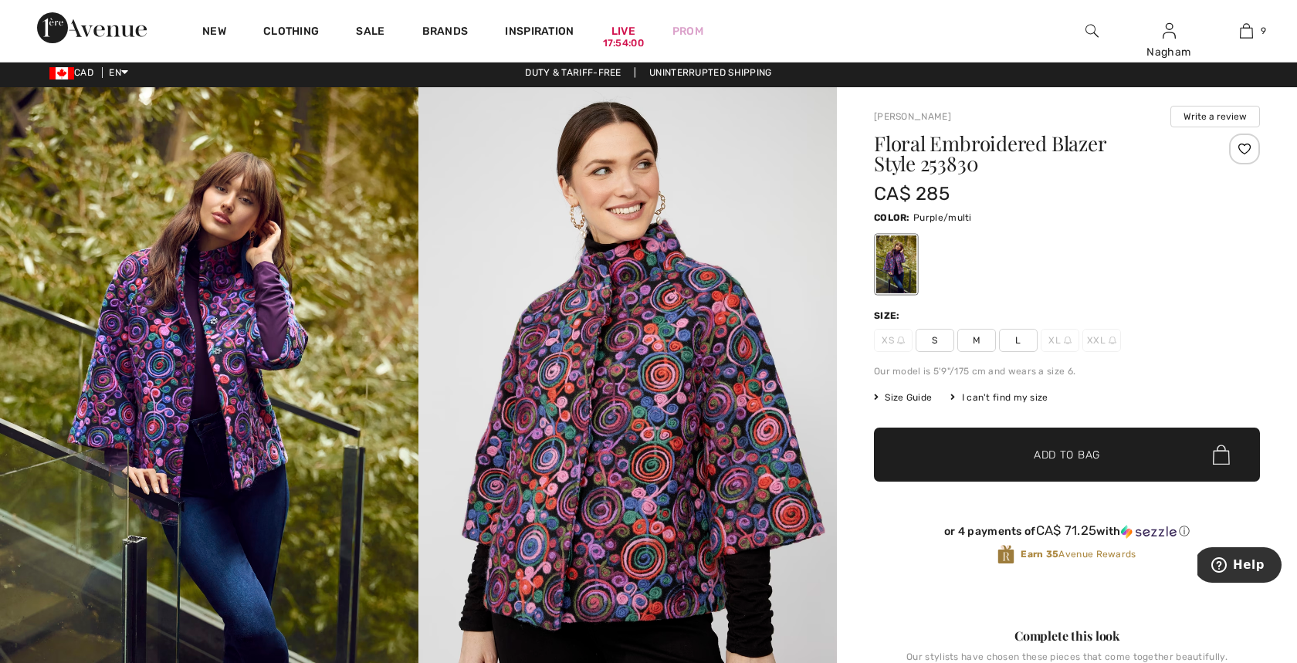
click at [191, 332] on img at bounding box center [209, 401] width 418 height 628
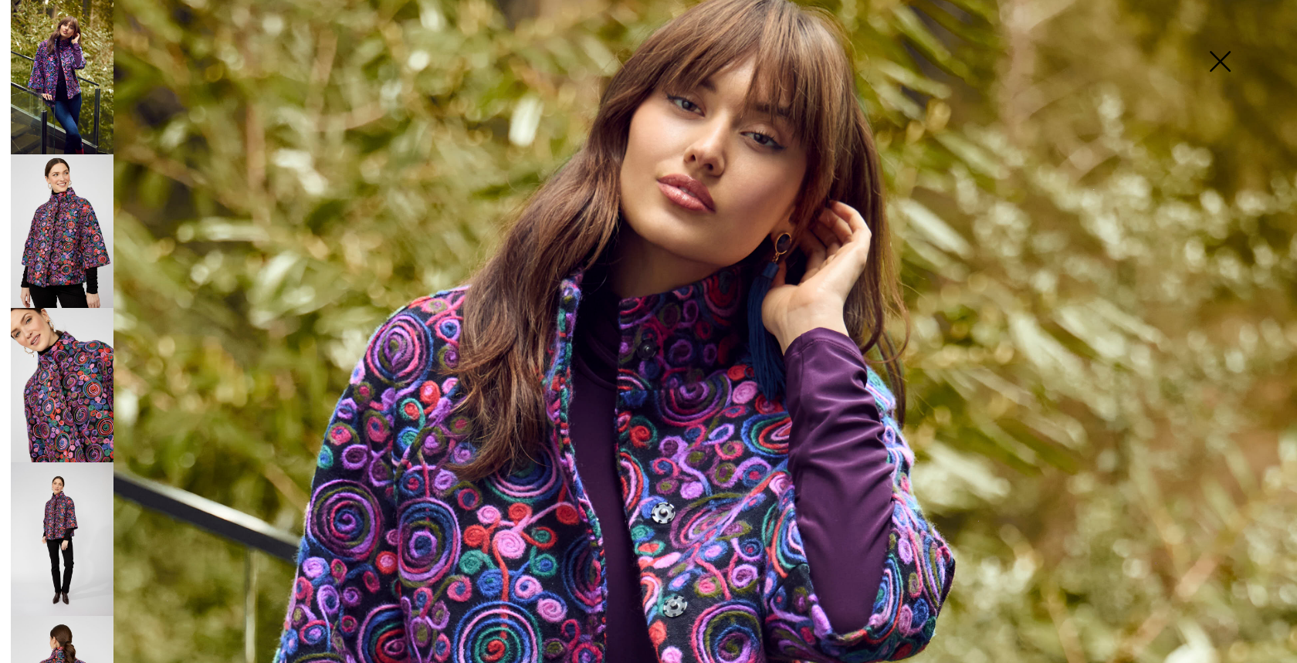
scroll to position [0, 0]
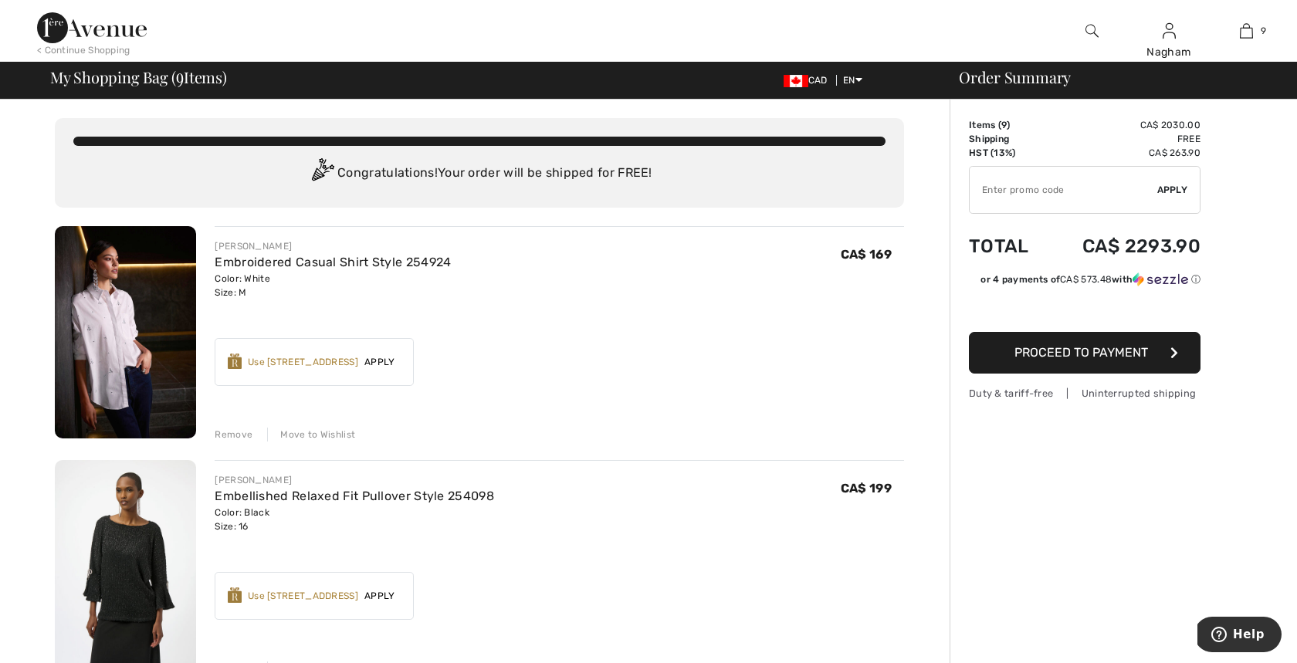
click at [99, 318] on img at bounding box center [125, 332] width 141 height 212
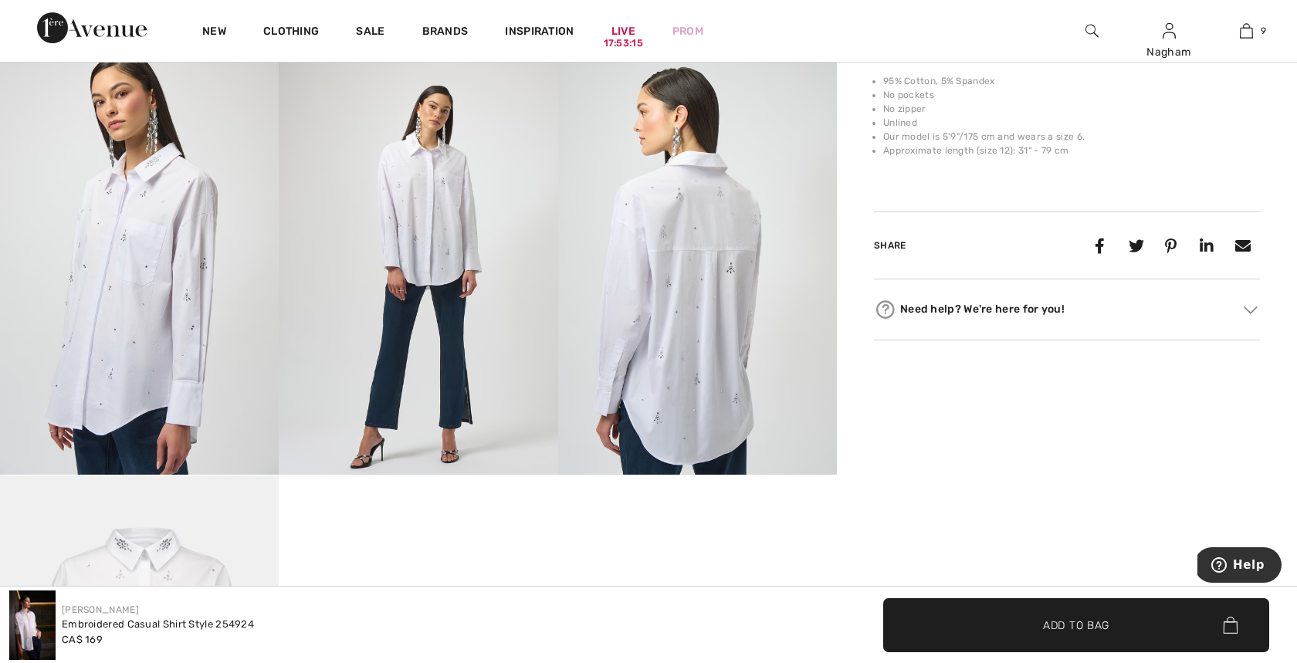
scroll to position [665, 0]
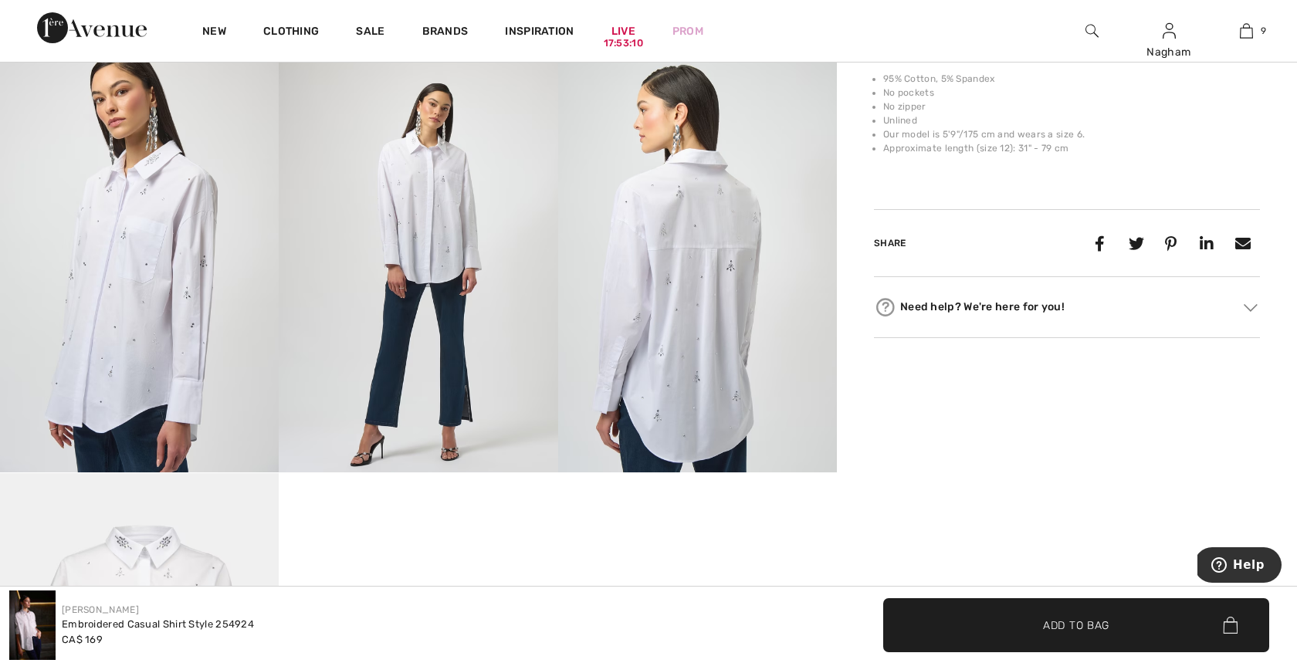
click at [660, 347] on img at bounding box center [697, 264] width 279 height 418
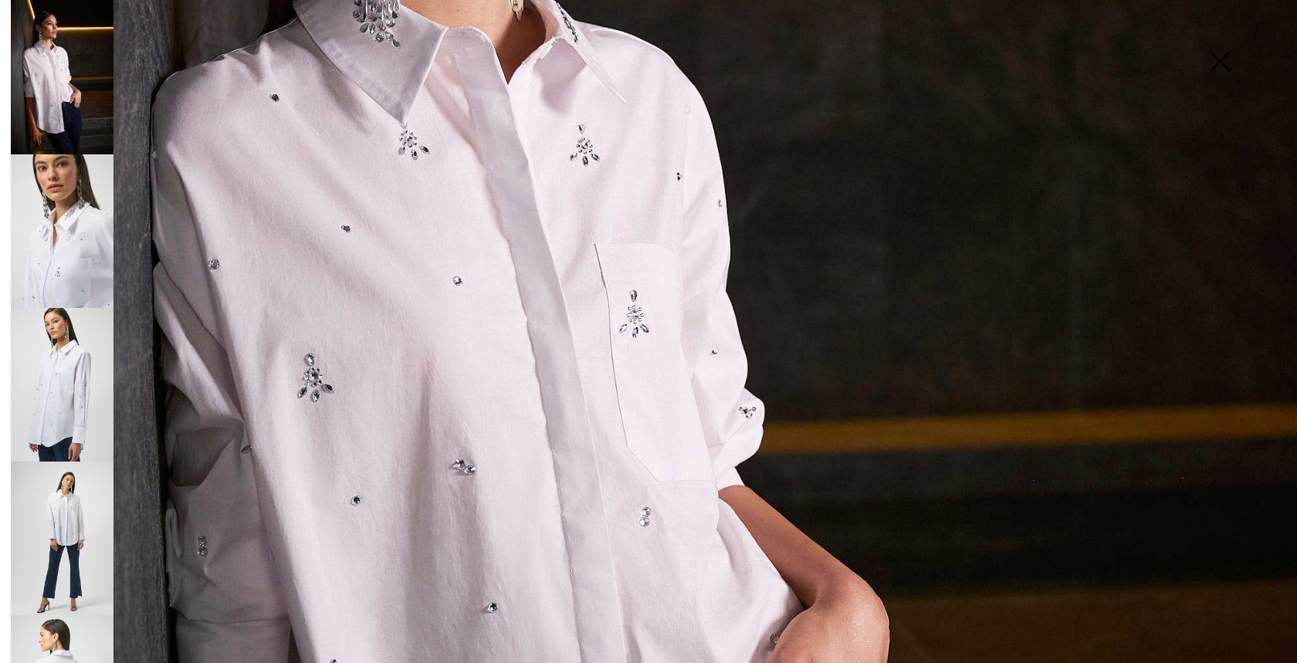
scroll to position [152, 0]
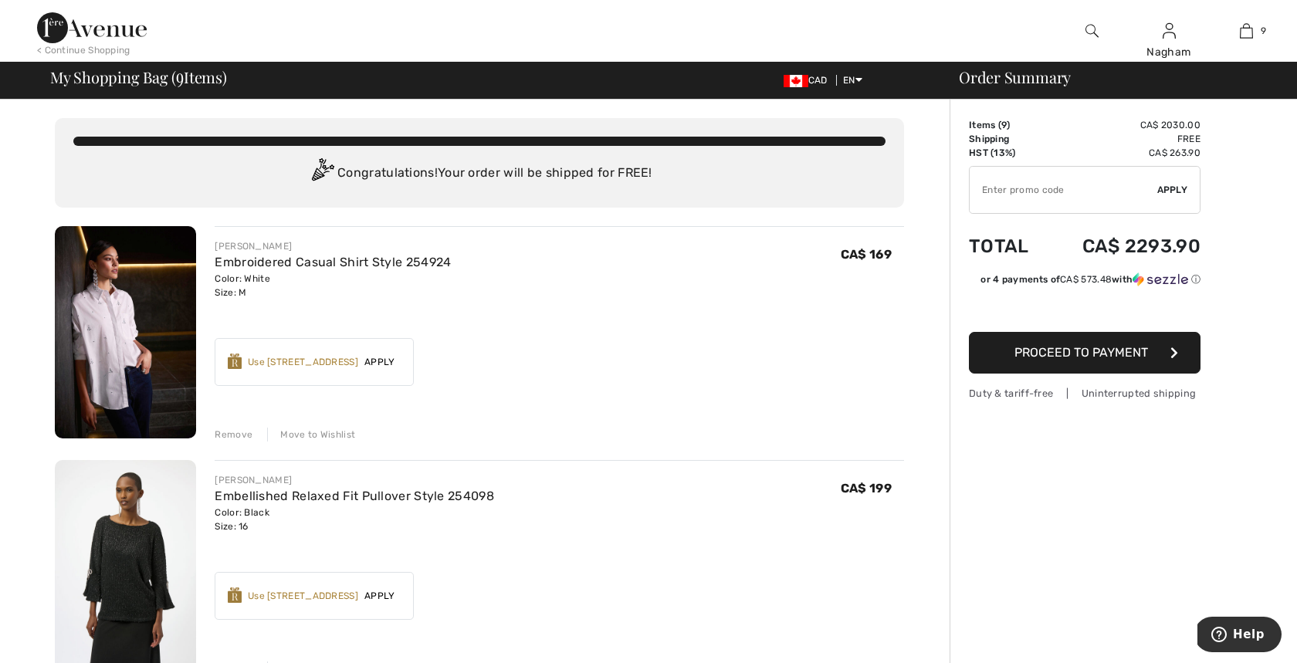
click at [231, 432] on div "Remove" at bounding box center [234, 435] width 38 height 14
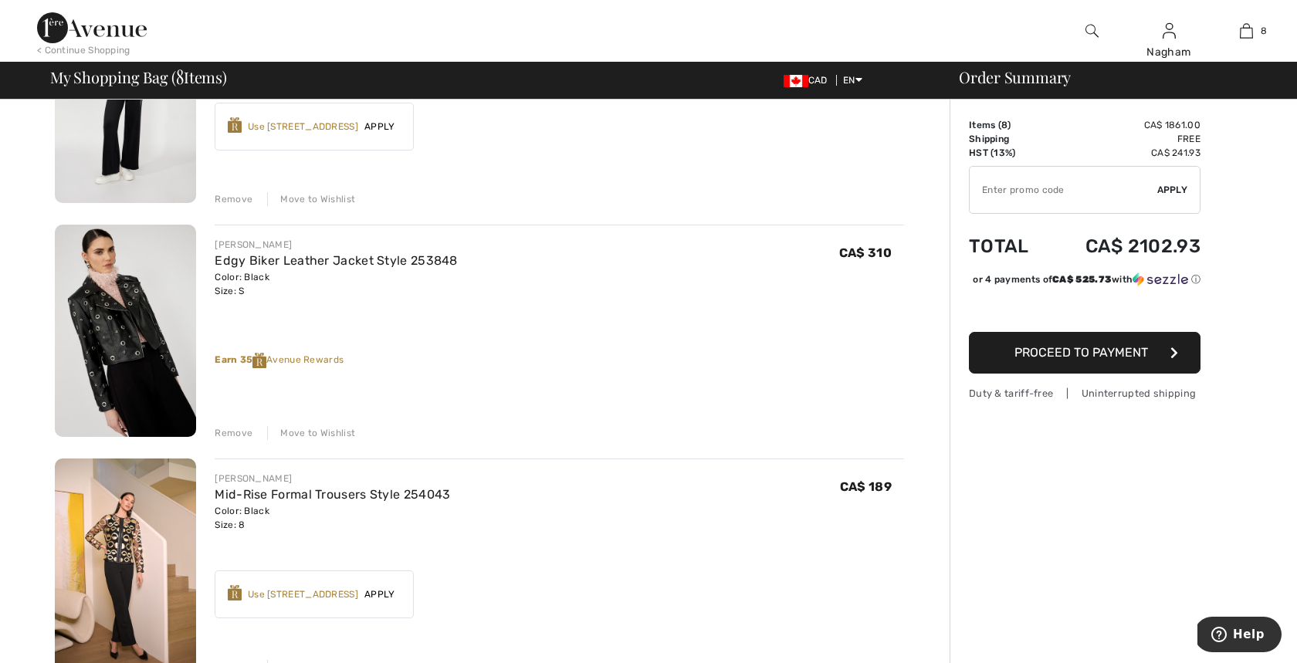
scroll to position [471, 0]
click at [235, 422] on div "Remove Move to Wishlist" at bounding box center [559, 429] width 689 height 17
click at [230, 432] on div "Remove" at bounding box center [234, 432] width 38 height 14
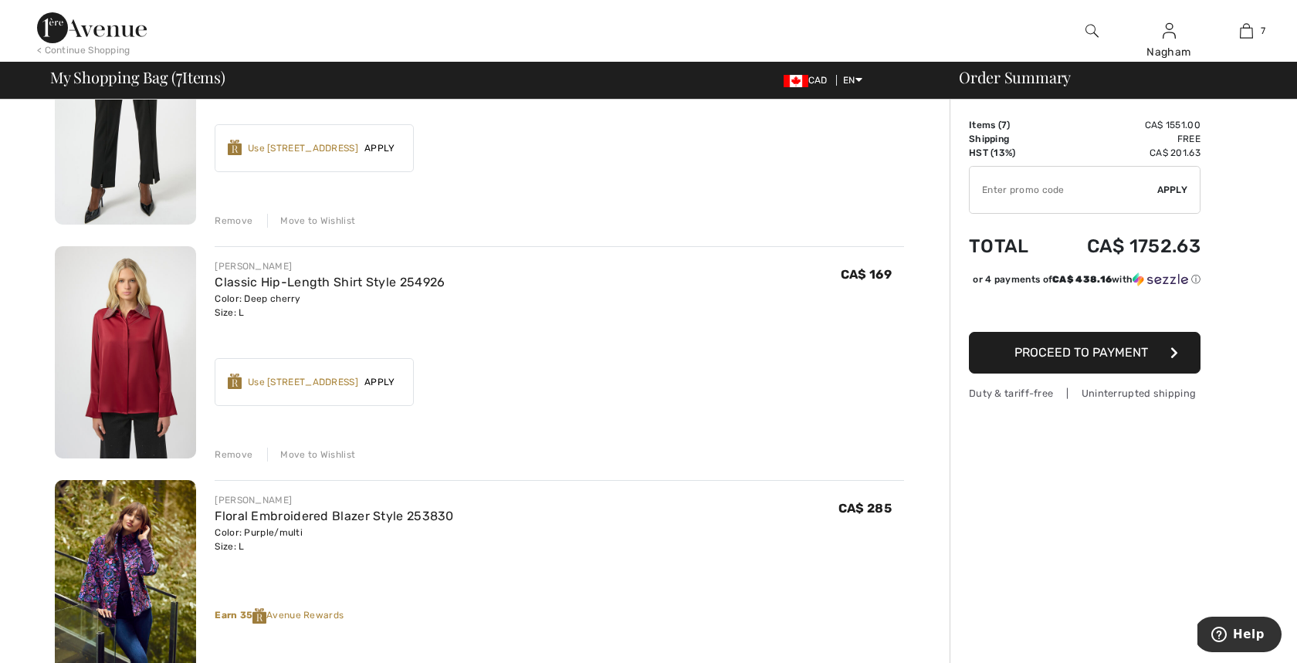
scroll to position [1155, 0]
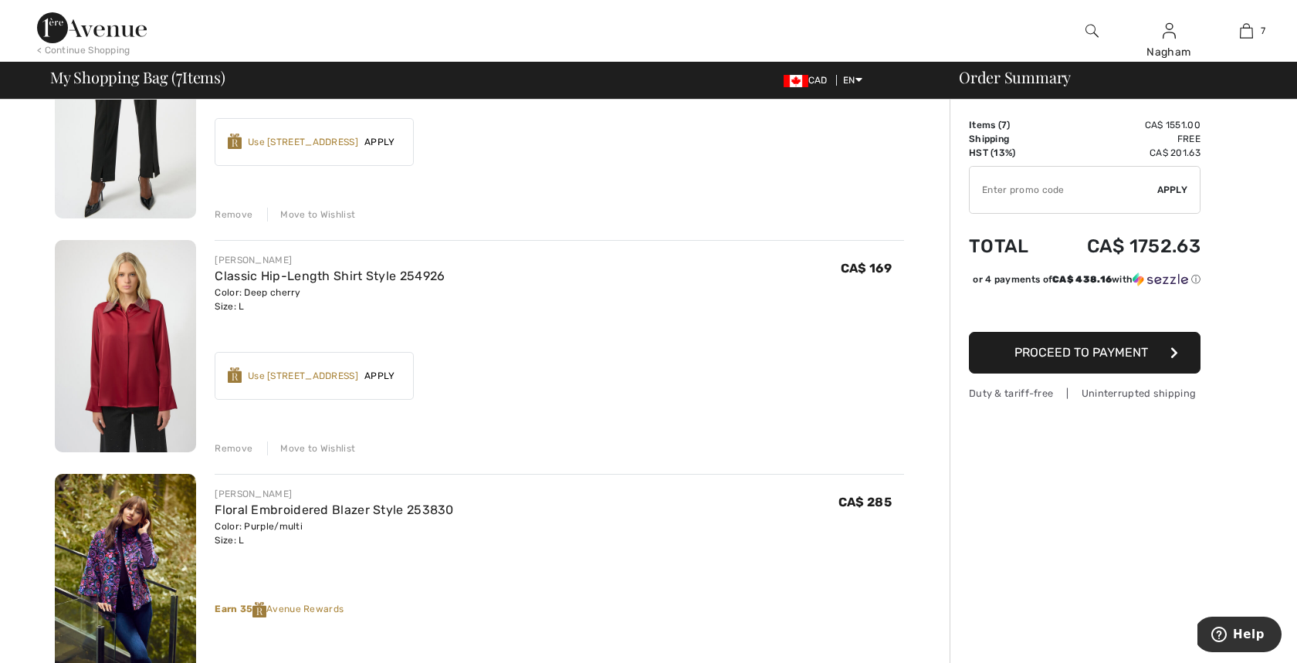
click at [232, 447] on div "Remove" at bounding box center [234, 449] width 38 height 14
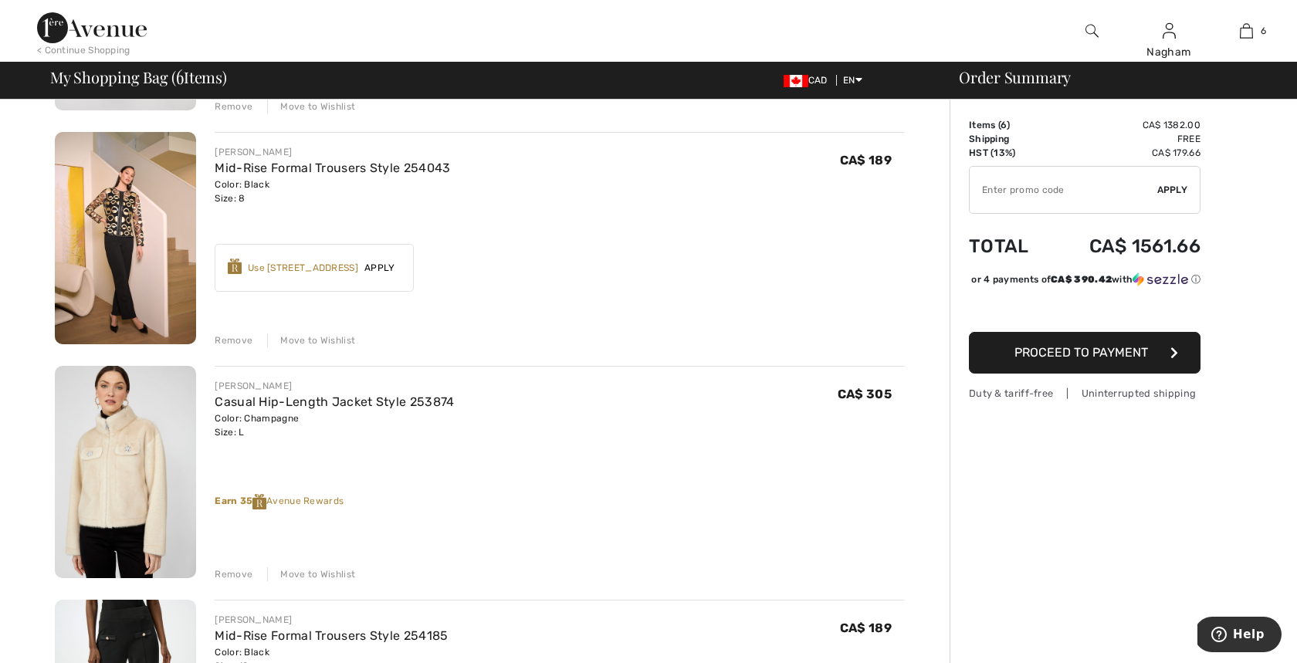
scroll to position [559, 0]
